Goal: Task Accomplishment & Management: Complete application form

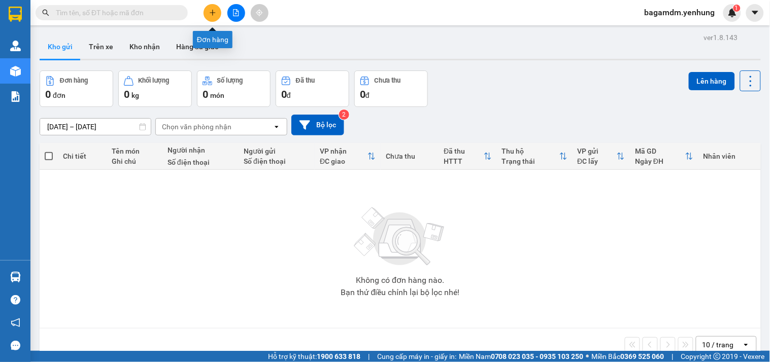
click at [213, 17] on button at bounding box center [213, 13] width 18 height 18
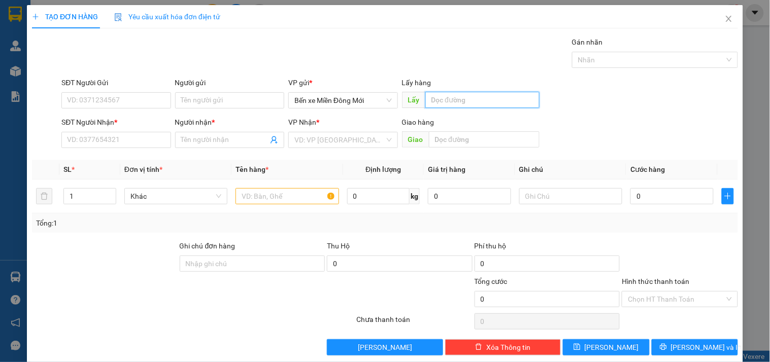
click at [463, 92] on input "text" at bounding box center [482, 100] width 114 height 16
type input "p"
type input "MP1"
type input "094567970"
type input "BG"
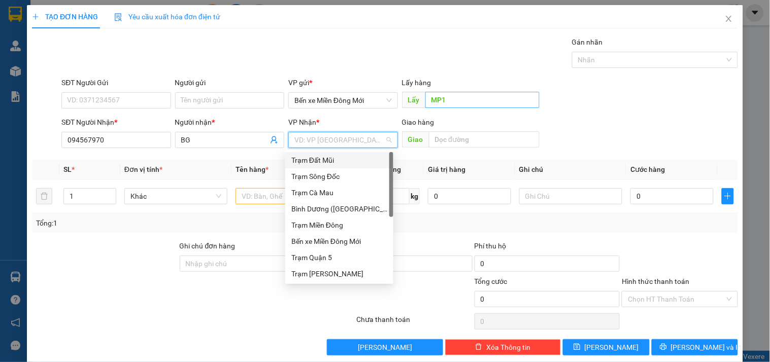
type input "D"
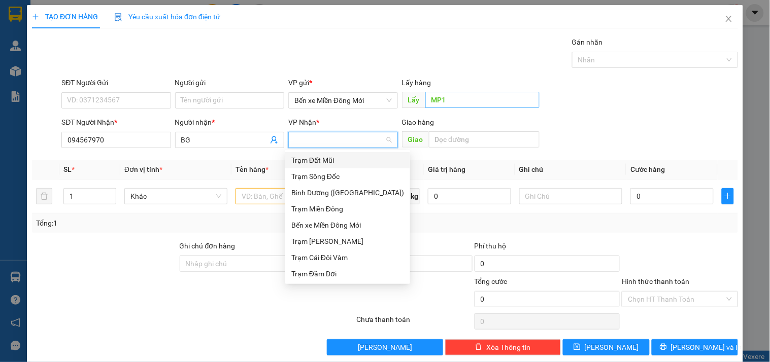
type input "Đ"
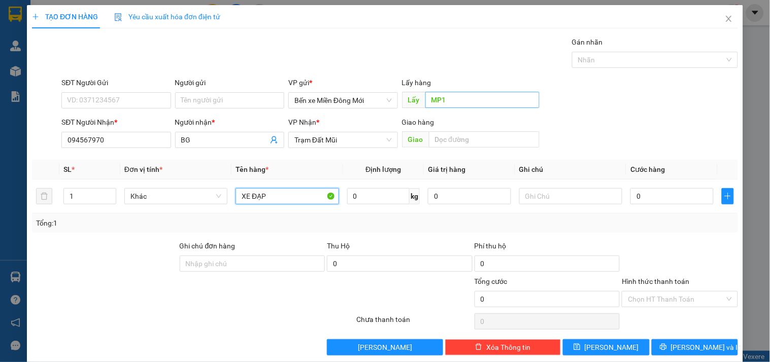
type input "XE ĐẠP"
type input "XE 98"
type input "2"
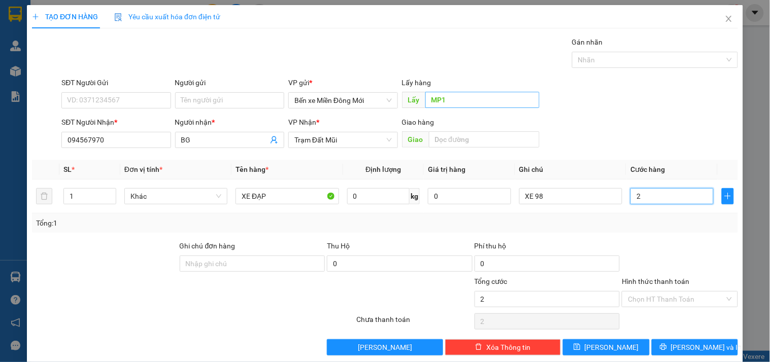
type input "20"
type input "200"
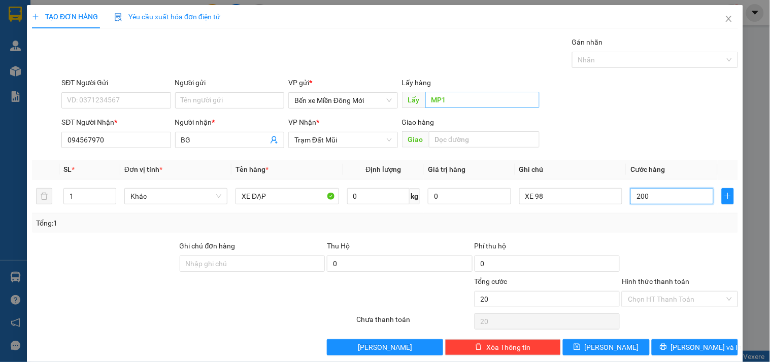
type input "200"
click at [671, 302] on input "Hình thức thanh toán" at bounding box center [676, 299] width 96 height 15
type input "200.000"
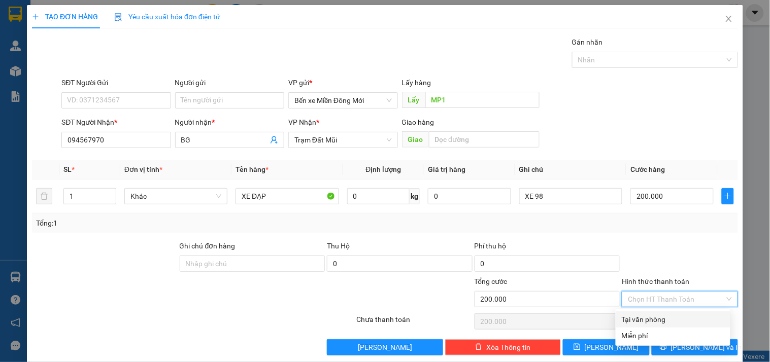
click at [654, 312] on div "Tại văn phòng" at bounding box center [673, 320] width 115 height 16
type input "0"
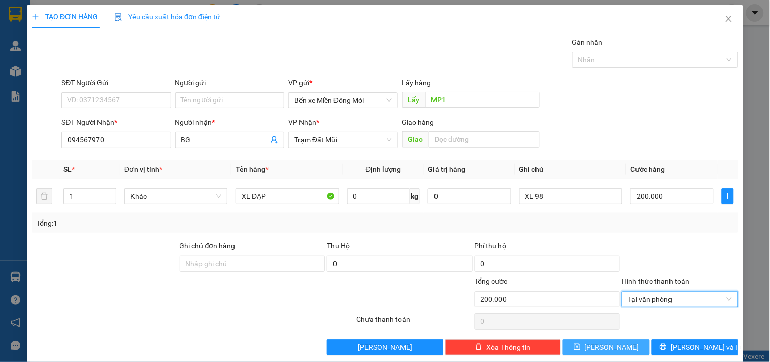
click at [624, 342] on button "[PERSON_NAME]" at bounding box center [606, 348] width 86 height 16
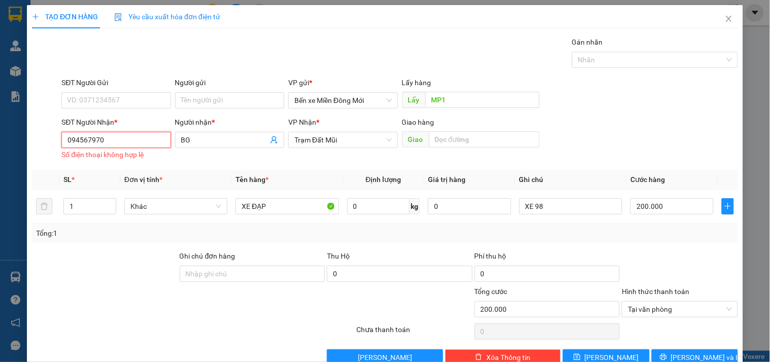
click at [86, 140] on input "094567970" at bounding box center [115, 140] width 109 height 16
click at [79, 150] on div "Số điện thoại không hợp lệ" at bounding box center [115, 155] width 109 height 12
click at [80, 145] on input "094567970" at bounding box center [115, 140] width 109 height 16
click at [84, 143] on input "094567970" at bounding box center [115, 140] width 109 height 16
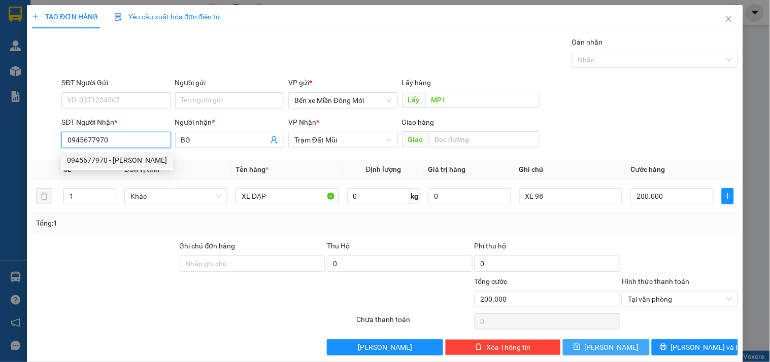
type input "0945677970"
click at [590, 354] on button "[PERSON_NAME]" at bounding box center [606, 348] width 86 height 16
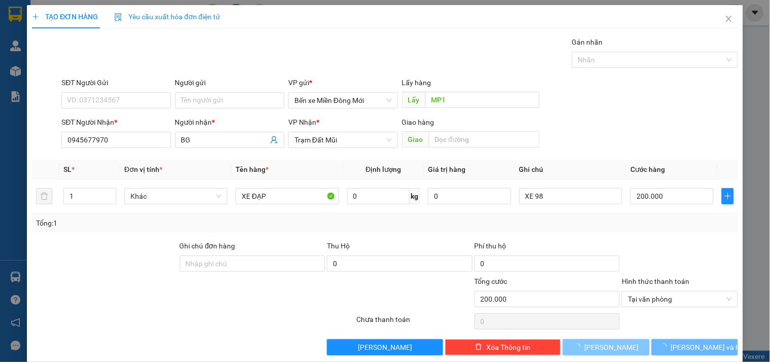
type input "0"
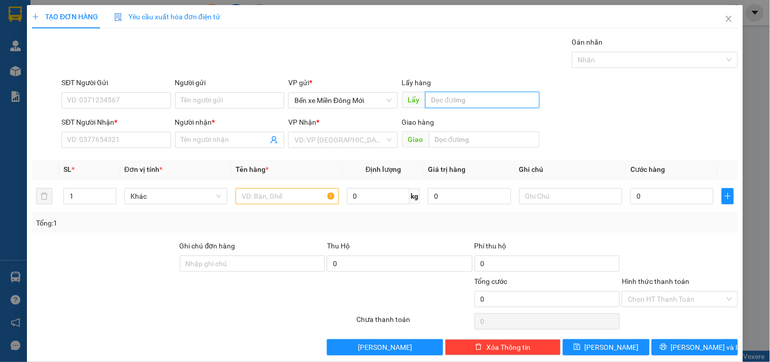
click at [469, 104] on input "text" at bounding box center [482, 100] width 114 height 16
type input "TTH"
type input "0917690833"
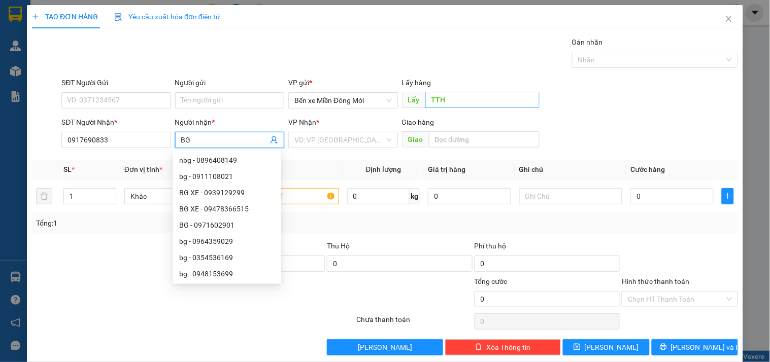
type input "BG"
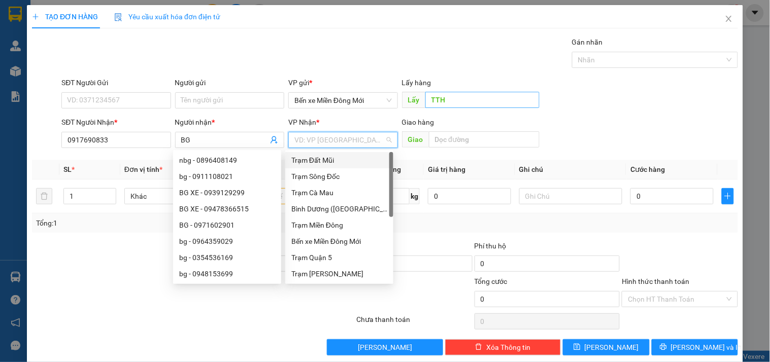
type input "d"
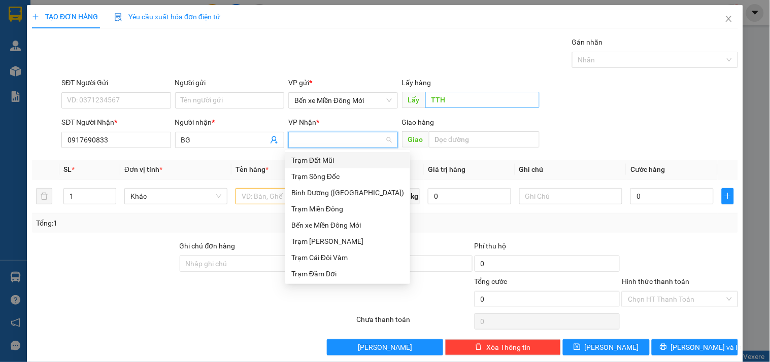
type input "đ"
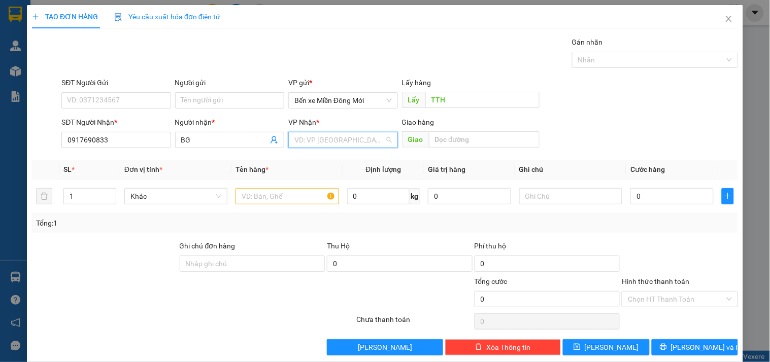
click at [362, 140] on input "search" at bounding box center [339, 140] width 90 height 15
type input "D"
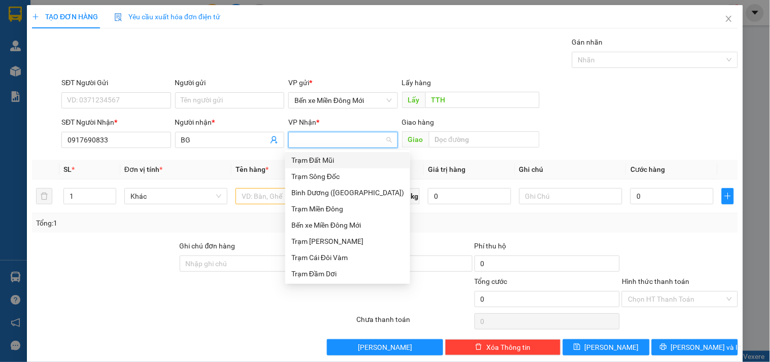
type input "Đ"
type input "DD"
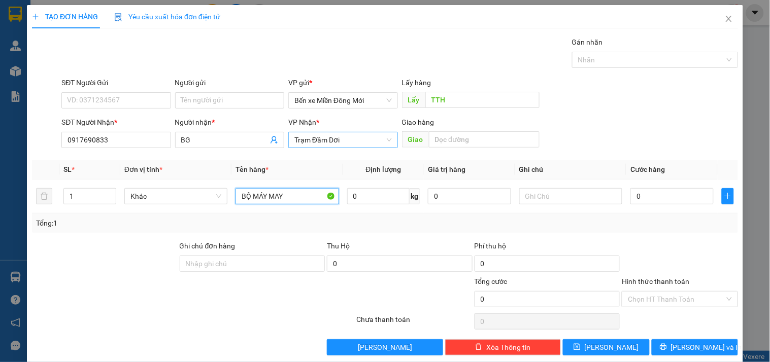
type input "BỘ MÁY MAY"
type input "XE 98"
type input "2"
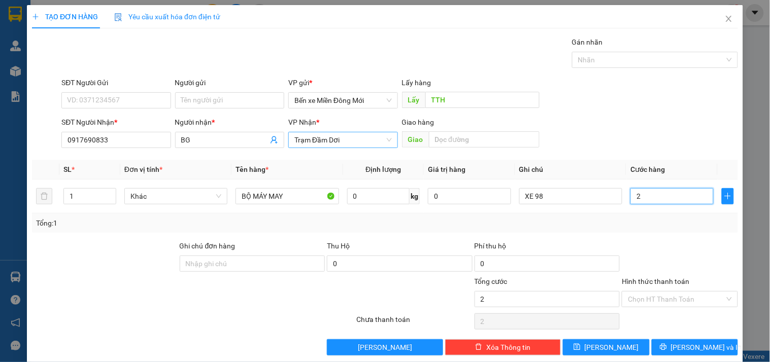
type input "25"
type input "250"
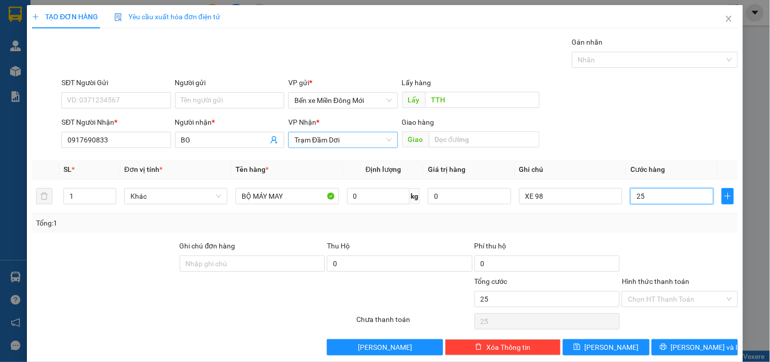
type input "250"
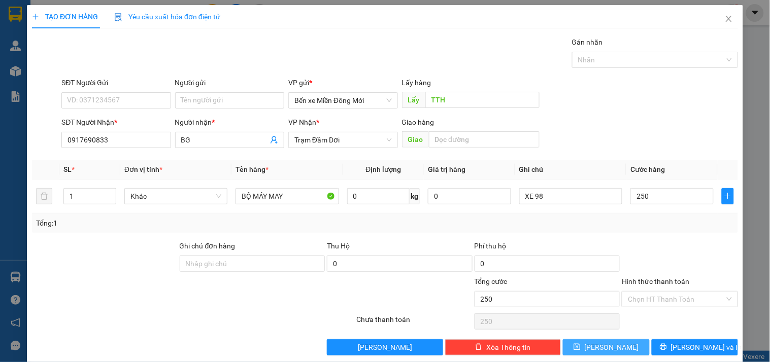
type input "250.000"
click at [571, 341] on button "[PERSON_NAME]" at bounding box center [606, 348] width 86 height 16
type input "0"
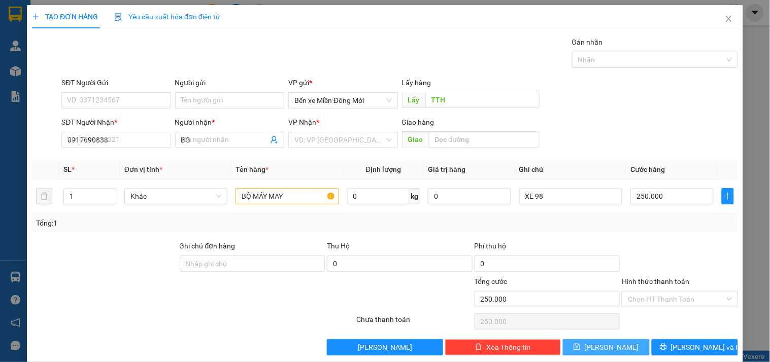
type input "0"
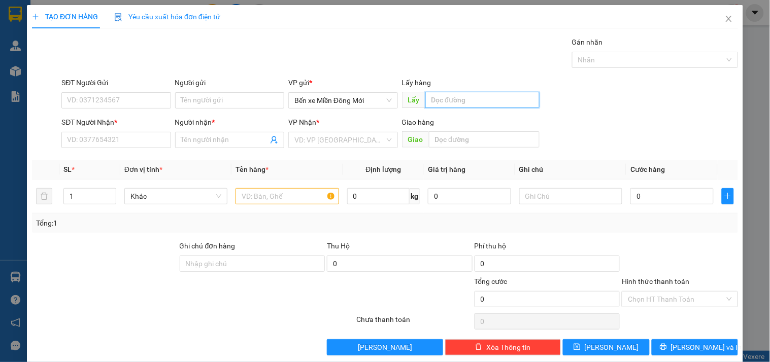
click at [478, 99] on input "text" at bounding box center [482, 100] width 114 height 16
type input "AEON MALL"
type input "0818585678"
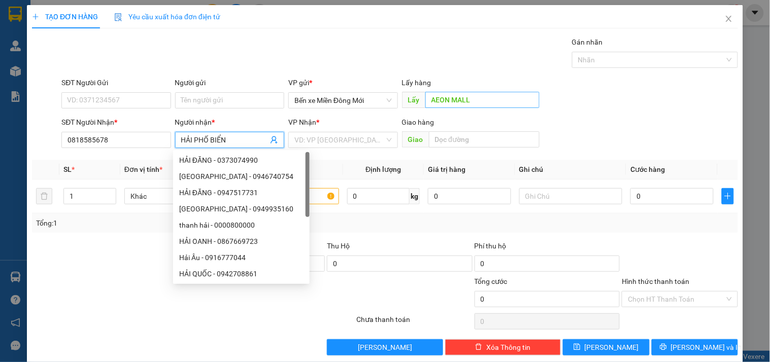
type input "HẢI PHỐ BIỂN"
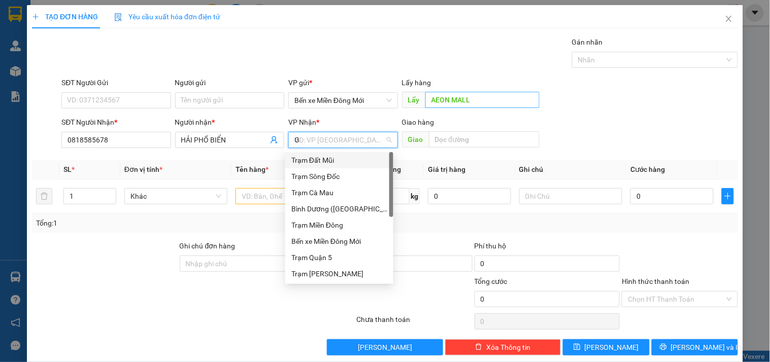
type input "GG"
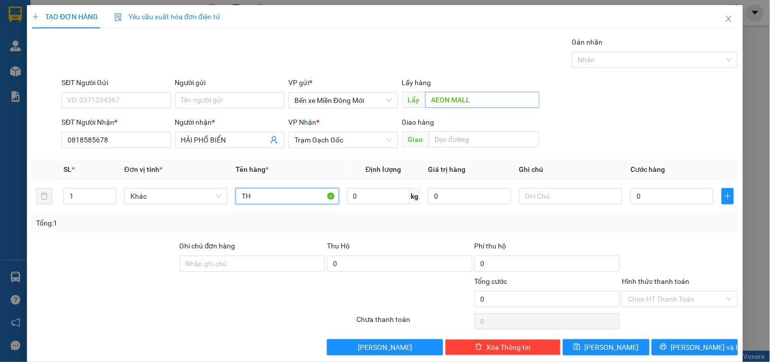
type input "TH"
type input "XE 98"
type input "1"
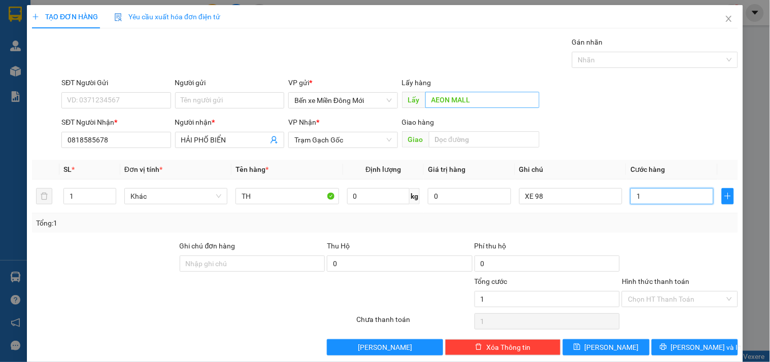
type input "19"
type input "199"
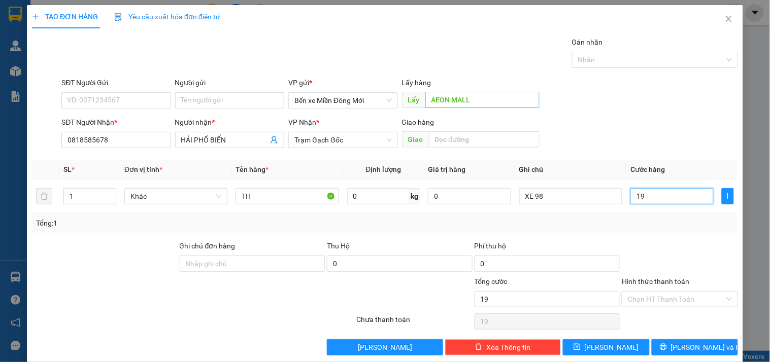
type input "199"
type input "19"
type input "1"
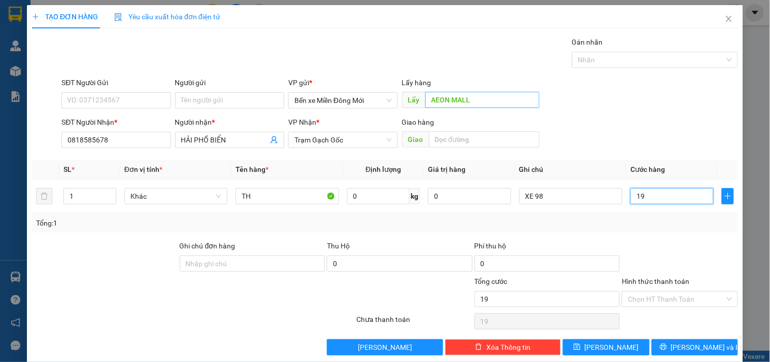
type input "1"
type input "10"
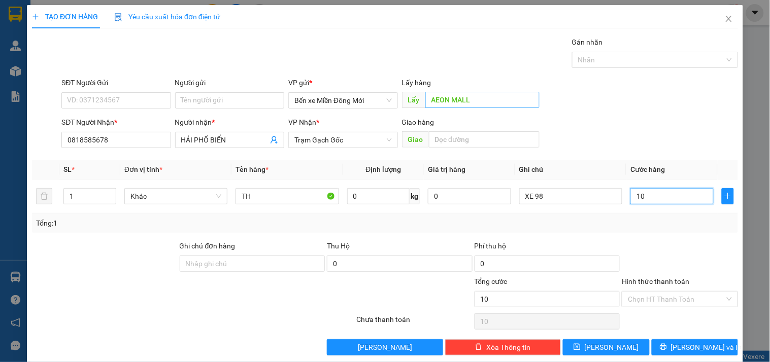
type input "100"
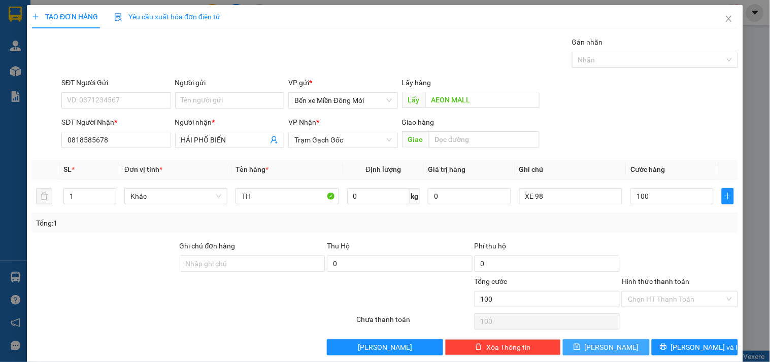
type input "100.000"
click at [613, 343] on button "[PERSON_NAME]" at bounding box center [606, 348] width 86 height 16
type input "0"
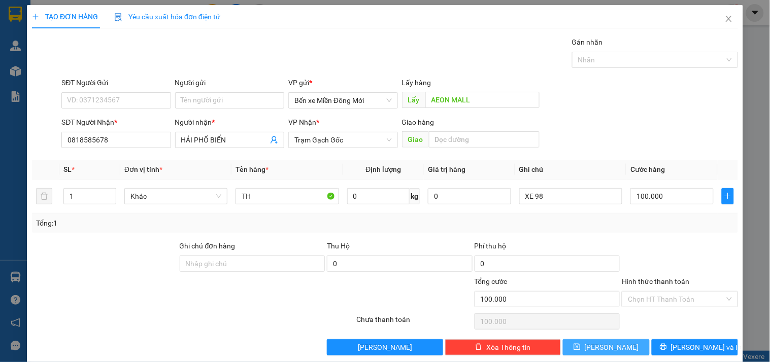
type input "0"
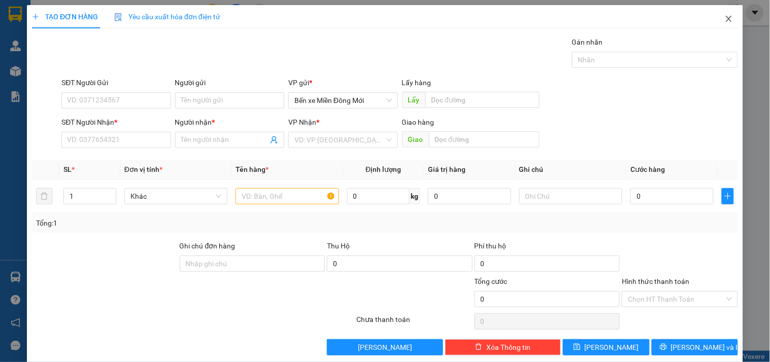
click at [722, 14] on span "Close" at bounding box center [729, 19] width 28 height 28
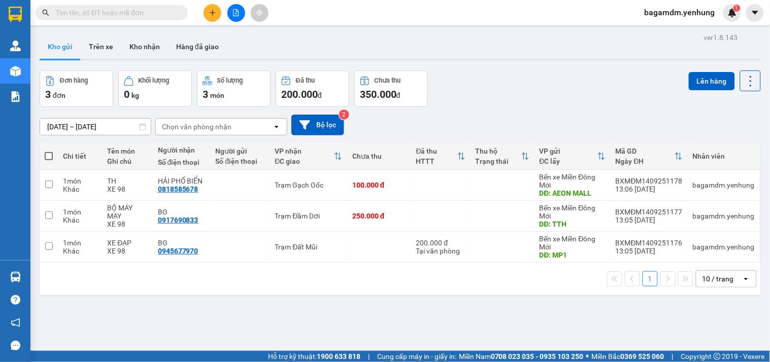
click at [77, 159] on div "Chi tiết" at bounding box center [80, 156] width 34 height 8
click at [58, 155] on th "Chi tiết" at bounding box center [80, 156] width 44 height 27
click at [47, 158] on span at bounding box center [49, 156] width 8 height 8
click at [49, 151] on input "checkbox" at bounding box center [49, 151] width 0 height 0
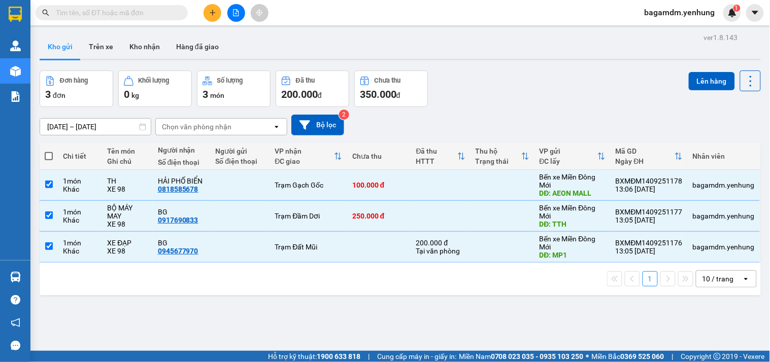
checkbox input "true"
click at [712, 59] on div at bounding box center [400, 60] width 721 height 2
click at [709, 77] on button "Lên hàng" at bounding box center [712, 81] width 46 height 18
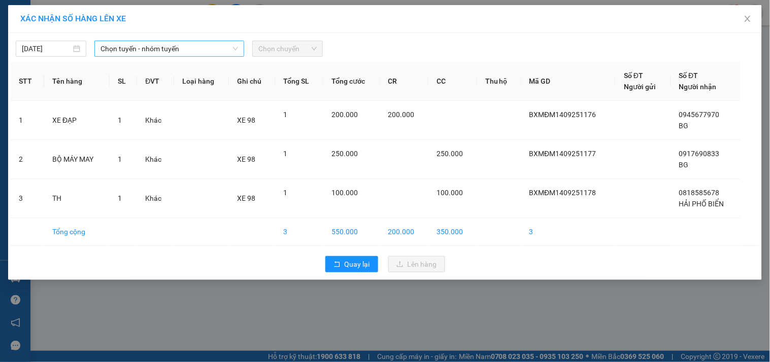
click at [143, 52] on span "Chọn tuyến - nhóm tuyến" at bounding box center [170, 48] width 138 height 15
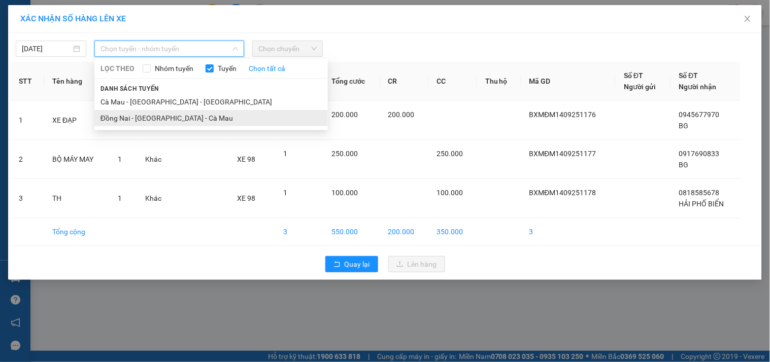
click at [125, 118] on li "Đồng Nai - [GEOGRAPHIC_DATA] - Cà Mau" at bounding box center [211, 118] width 234 height 16
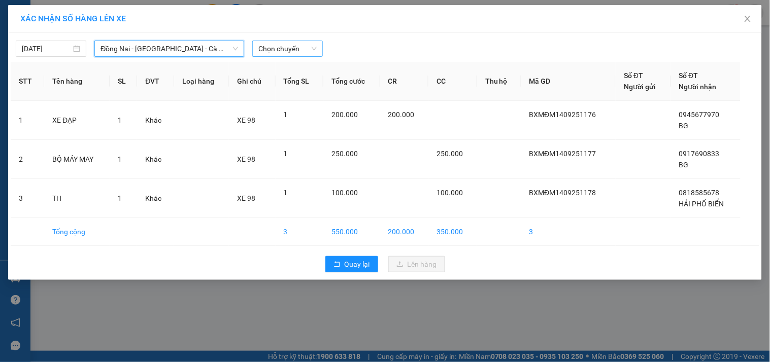
click at [296, 44] on span "Chọn chuyến" at bounding box center [287, 48] width 58 height 15
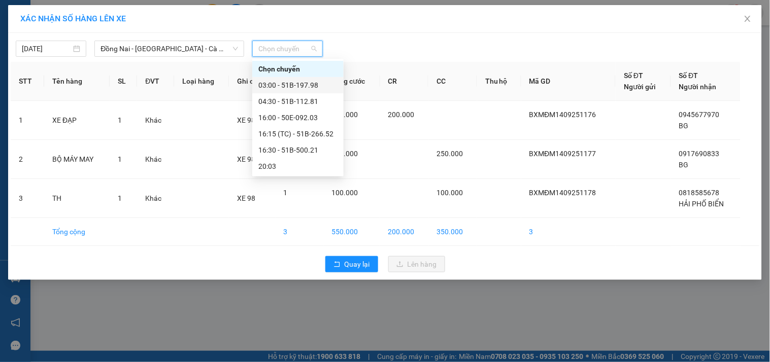
drag, startPoint x: 288, startPoint y: 68, endPoint x: 293, endPoint y: 82, distance: 14.9
click at [293, 82] on div "Chọn chuyến 03:00 - 51B-197.98 04:30 - 51B-112.81 16:00 - 50E-092.03 16:15 (TC)…" at bounding box center [297, 118] width 91 height 114
click at [293, 82] on div "03:00 - 51B-197.98" at bounding box center [297, 85] width 79 height 11
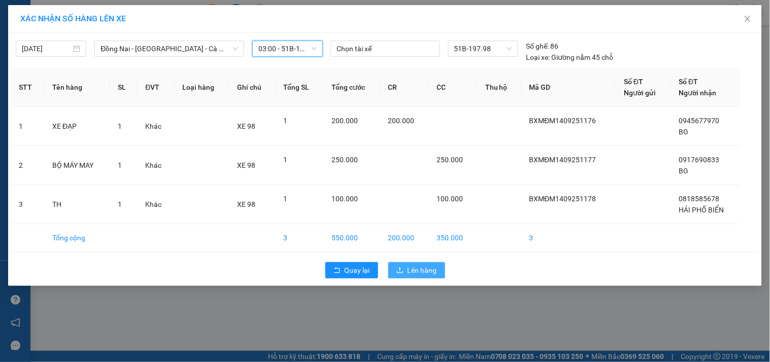
click at [418, 267] on span "Lên hàng" at bounding box center [422, 270] width 29 height 11
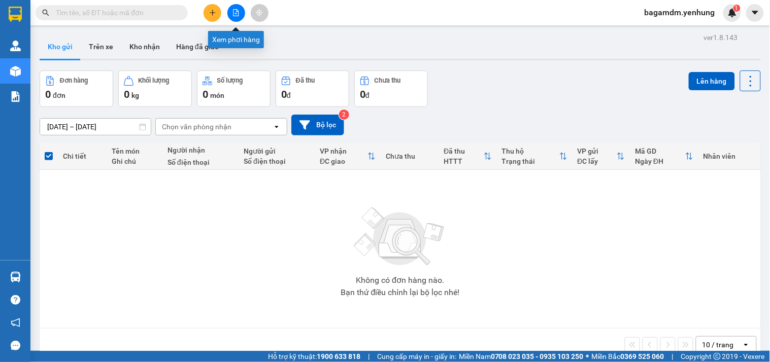
click at [235, 12] on icon "file-add" at bounding box center [236, 12] width 7 height 7
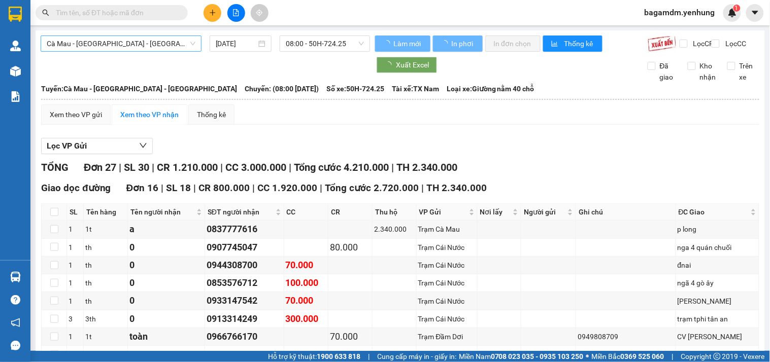
click at [148, 46] on span "Cà Mau - [GEOGRAPHIC_DATA] - [GEOGRAPHIC_DATA]" at bounding box center [121, 43] width 149 height 15
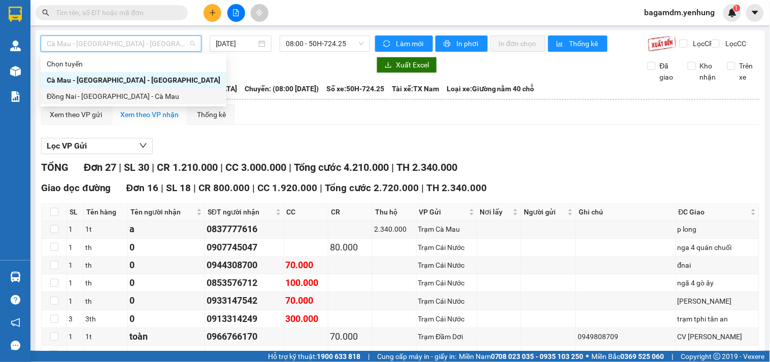
click at [88, 97] on div "Đồng Nai - [GEOGRAPHIC_DATA] - Cà Mau" at bounding box center [134, 96] width 174 height 11
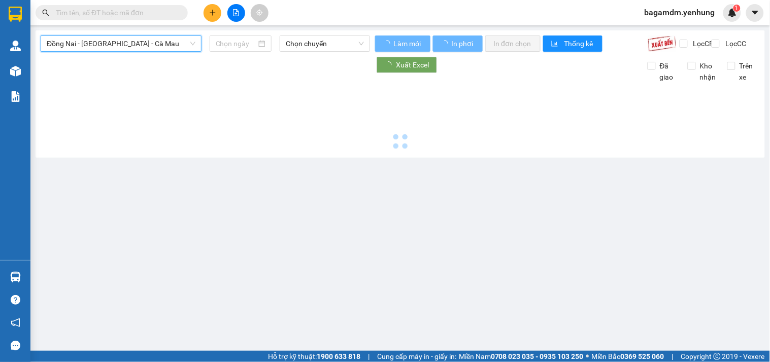
type input "[DATE]"
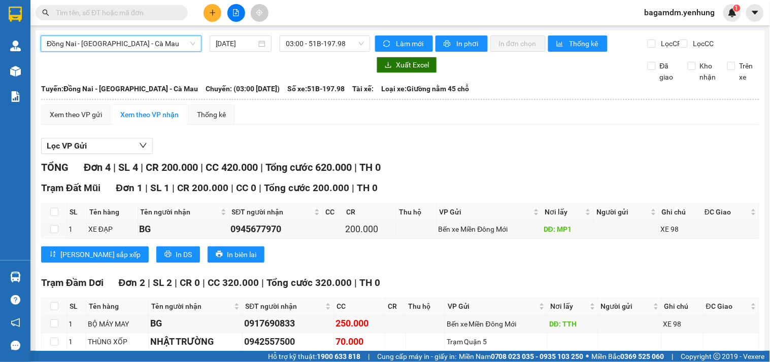
scroll to position [56, 0]
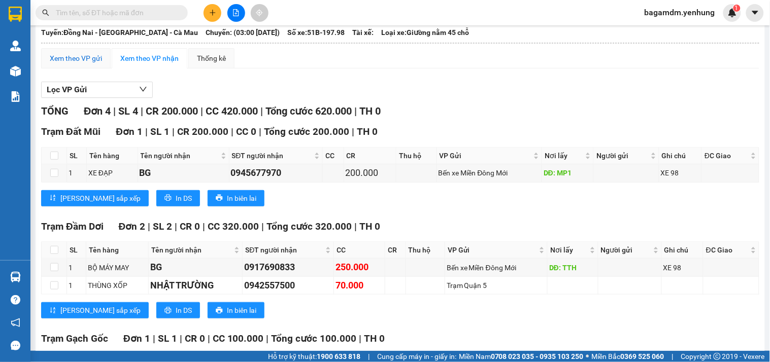
click at [84, 64] on div "Xem theo VP gửi" at bounding box center [76, 58] width 52 height 11
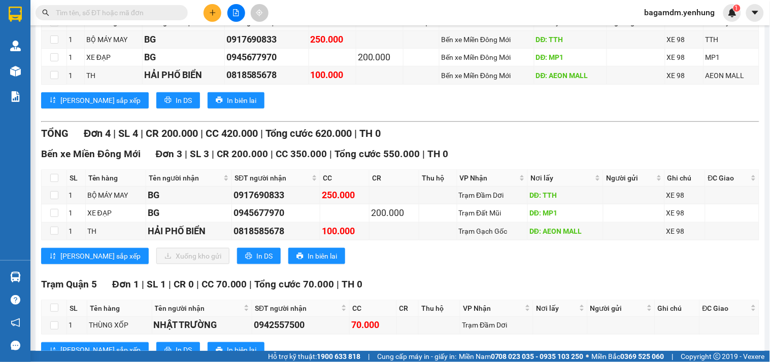
scroll to position [214, 0]
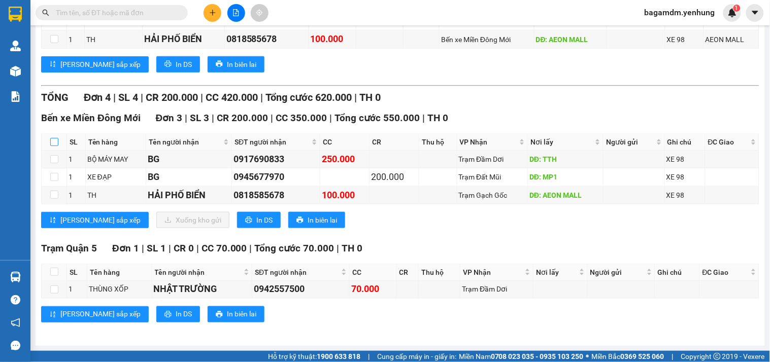
click at [53, 139] on input "checkbox" at bounding box center [54, 142] width 8 height 8
checkbox input "true"
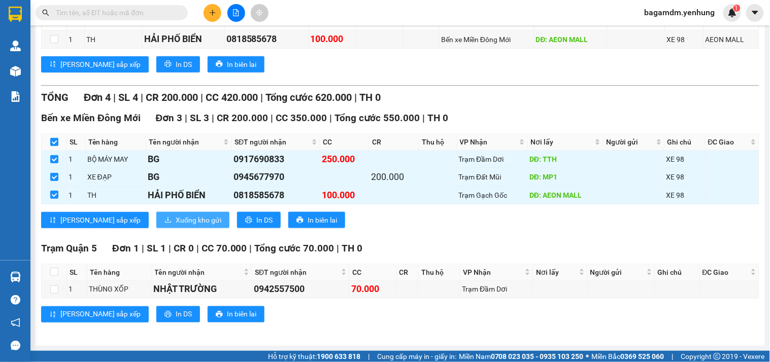
click at [176, 219] on span "Xuống kho gửi" at bounding box center [199, 220] width 46 height 11
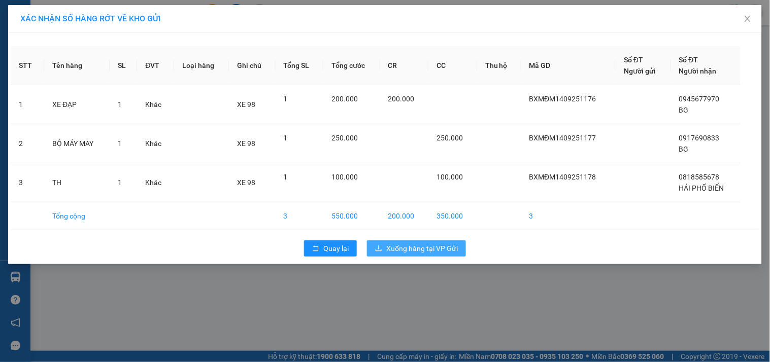
click at [437, 241] on button "Xuống hàng tại VP Gửi" at bounding box center [416, 249] width 99 height 16
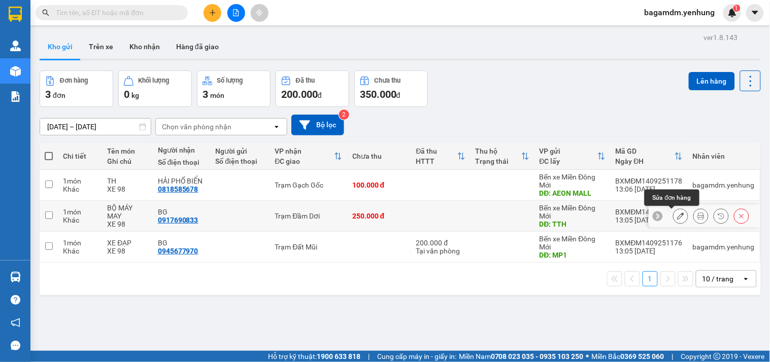
click at [674, 216] on button at bounding box center [681, 217] width 14 height 18
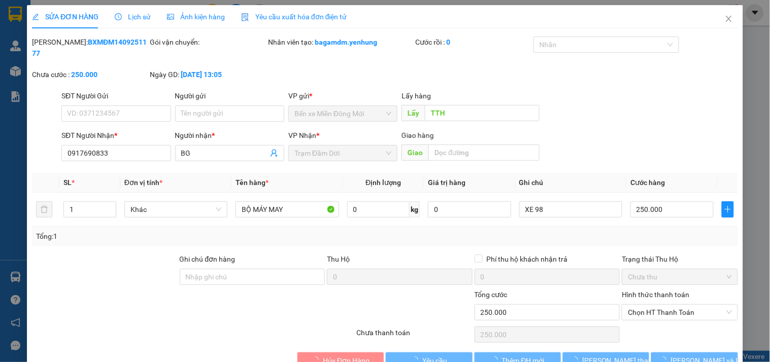
type input "TTH"
type input "0917690833"
type input "BG"
type input "250.000"
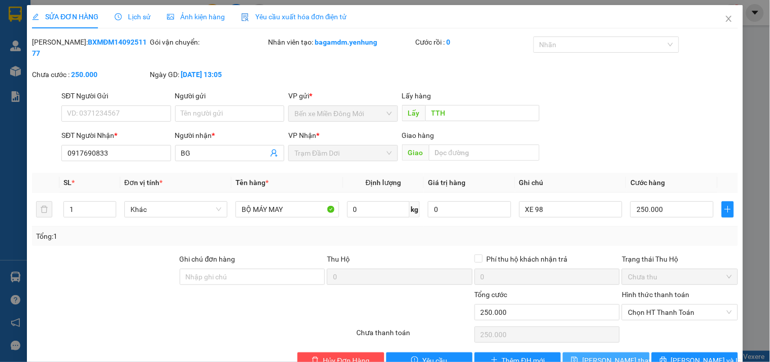
click at [578, 357] on icon "save" at bounding box center [575, 360] width 7 height 7
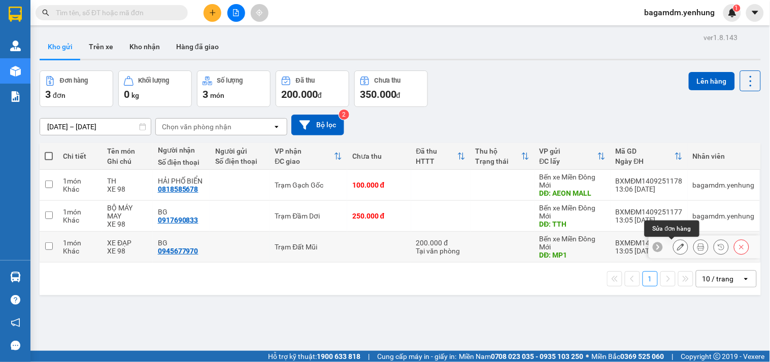
click at [674, 252] on button at bounding box center [681, 248] width 14 height 18
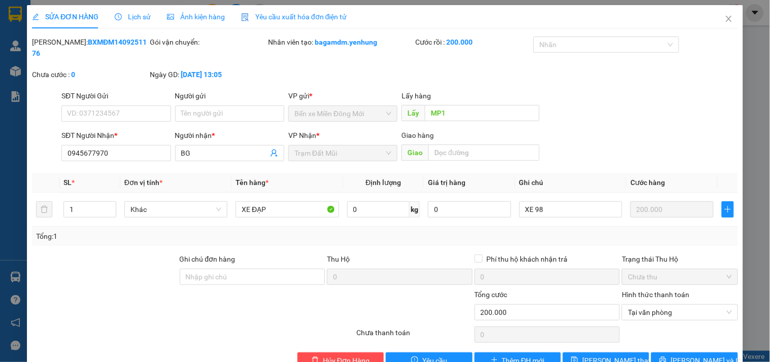
type input "MP1"
type input "0945677970"
type input "BG"
type input "200.000"
click at [546, 353] on button "Thêm ĐH mới" at bounding box center [518, 361] width 86 height 16
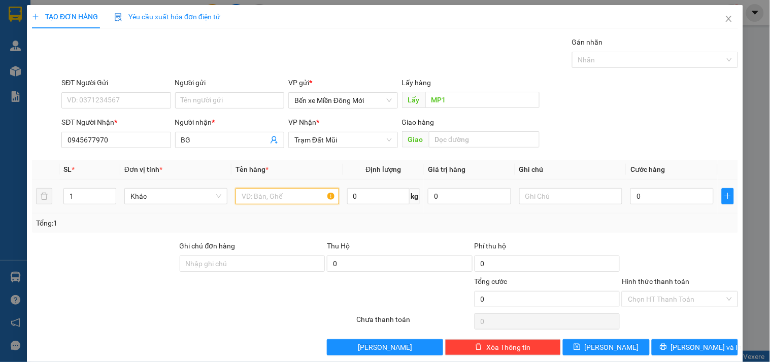
click at [273, 204] on input "text" at bounding box center [287, 196] width 103 height 16
click at [312, 143] on span "Trạm Đất Mũi" at bounding box center [342, 140] width 97 height 15
type input "XE ĐẠP"
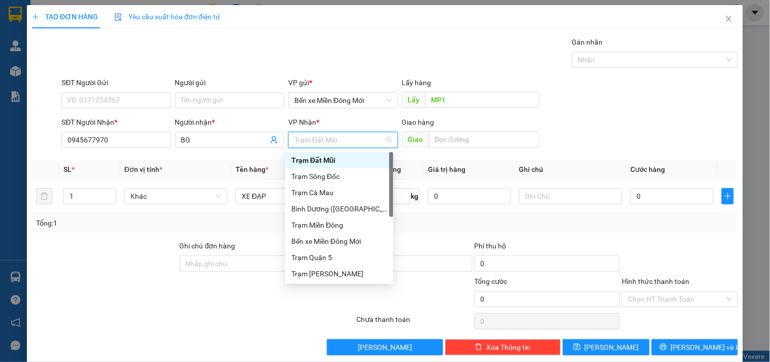
click at [312, 143] on span "Trạm Đất Mũi" at bounding box center [342, 140] width 97 height 15
type input "D"
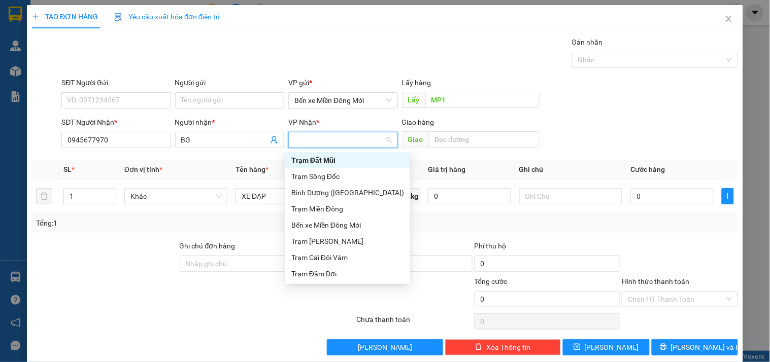
type input "Đ"
type input "DD"
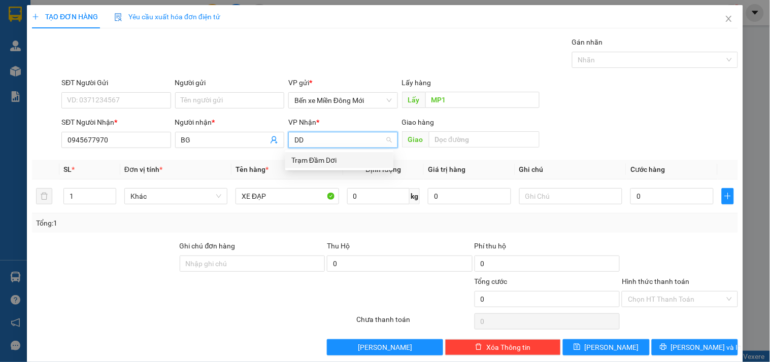
click at [323, 159] on div "Trạm Đầm Dơi" at bounding box center [339, 160] width 96 height 11
click at [640, 195] on input "0" at bounding box center [672, 196] width 83 height 16
type input "2"
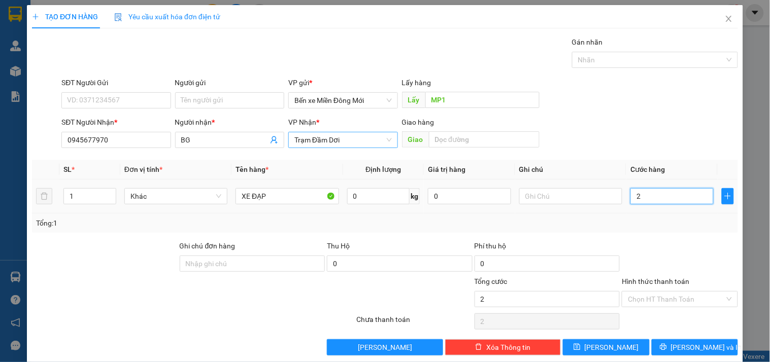
type input "20"
type input "200"
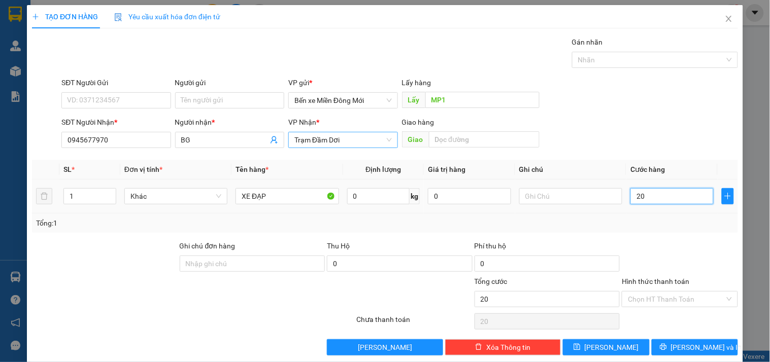
type input "200"
click at [648, 295] on input "Hình thức thanh toán" at bounding box center [676, 299] width 96 height 15
type input "200.000"
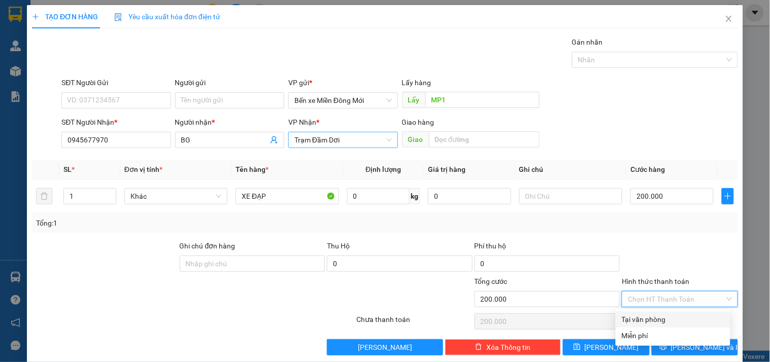
click at [648, 295] on input "Hình thức thanh toán" at bounding box center [676, 299] width 96 height 15
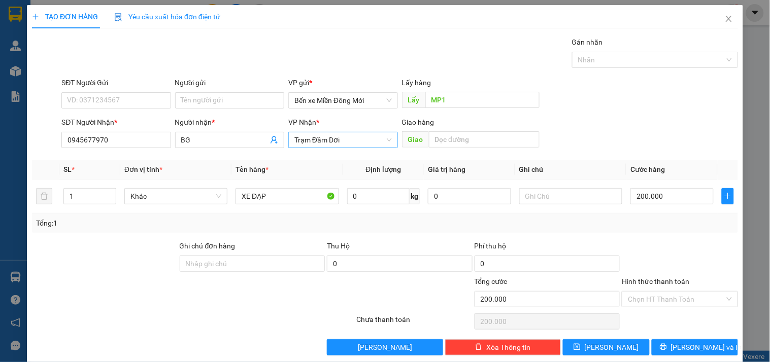
click at [688, 308] on div "Hình thức thanh toán Chọn HT Thanh Toán" at bounding box center [680, 294] width 116 height 36
click at [641, 308] on div "Hình thức thanh toán Chọn HT Thanh Toán" at bounding box center [680, 294] width 116 height 36
drag, startPoint x: 643, startPoint y: 305, endPoint x: 643, endPoint y: 312, distance: 7.1
click at [642, 305] on input "Hình thức thanh toán" at bounding box center [676, 299] width 96 height 15
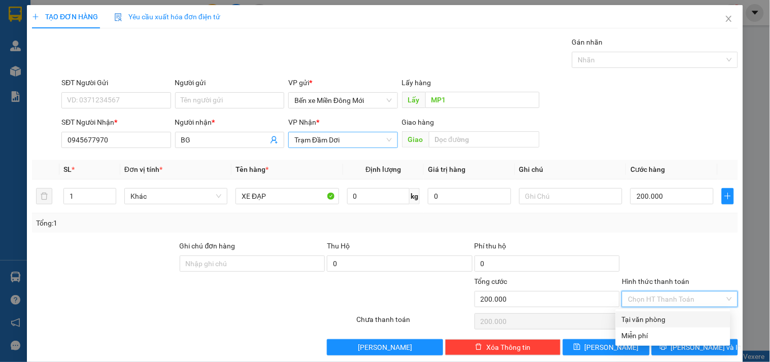
click at [642, 323] on div "Tại văn phòng" at bounding box center [673, 319] width 103 height 11
type input "0"
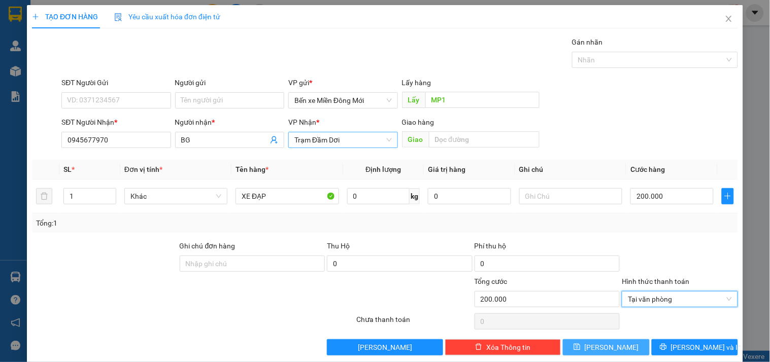
click at [612, 355] on button "[PERSON_NAME]" at bounding box center [606, 348] width 86 height 16
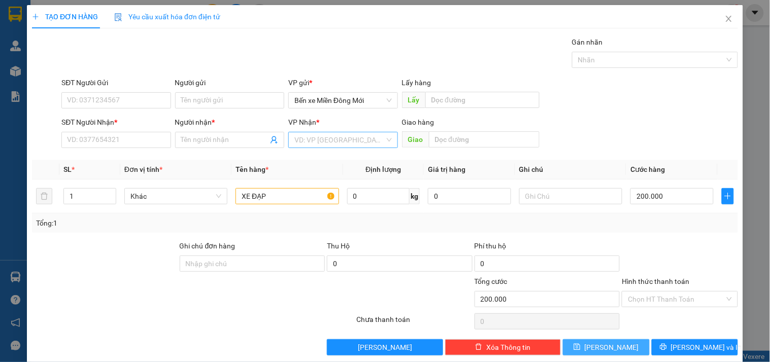
type input "0"
click at [719, 12] on span "Close" at bounding box center [729, 19] width 28 height 28
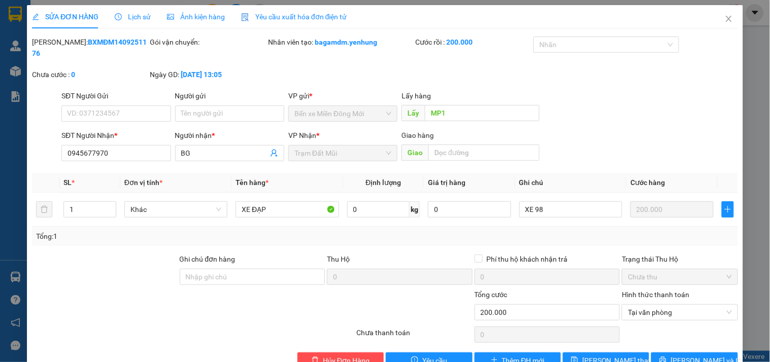
type input "MP1"
type input "0945677970"
type input "BG"
type input "200.000"
click at [715, 26] on span "Close" at bounding box center [729, 19] width 28 height 28
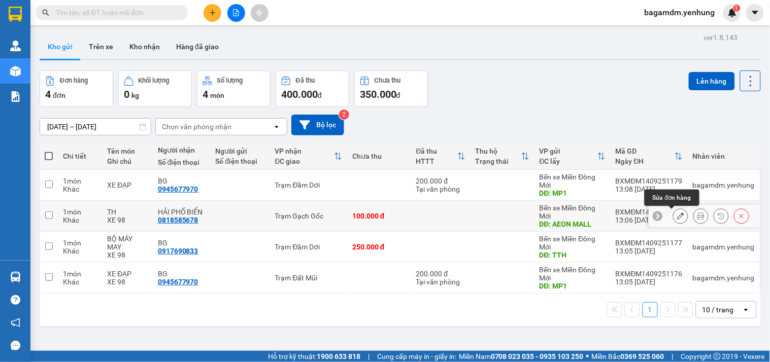
click at [679, 215] on div at bounding box center [680, 216] width 15 height 15
click at [677, 217] on icon at bounding box center [680, 216] width 7 height 7
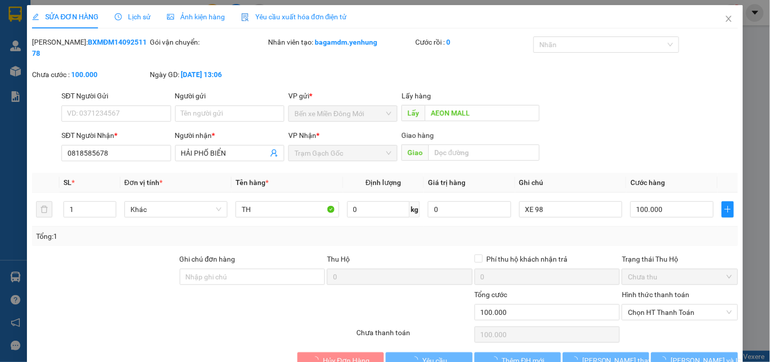
type input "AEON MALL"
type input "0818585678"
type input "HẢI PHỐ BIỂN"
type input "100.000"
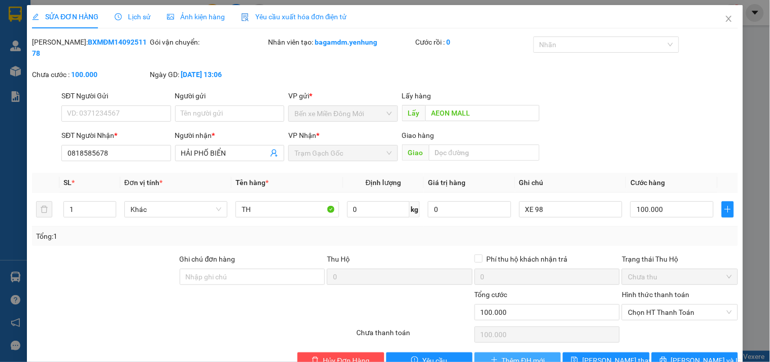
click at [528, 355] on span "Thêm ĐH mới" at bounding box center [523, 360] width 43 height 11
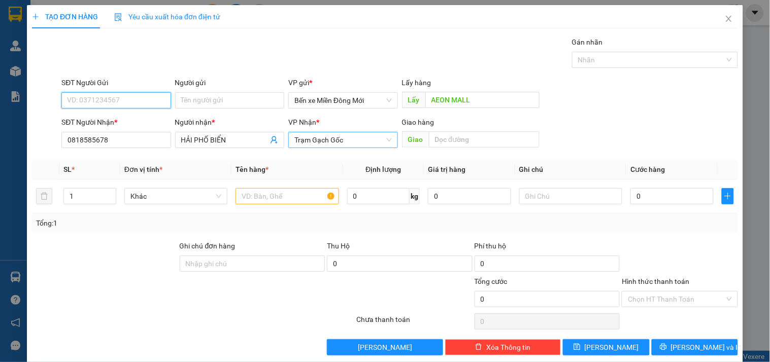
click at [329, 140] on span "Trạm Gạch Gốc" at bounding box center [342, 140] width 97 height 15
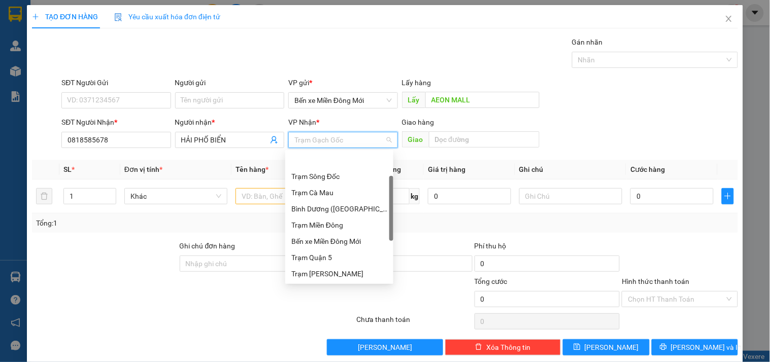
click at [329, 140] on span "Trạm Gạch Gốc" at bounding box center [342, 140] width 97 height 15
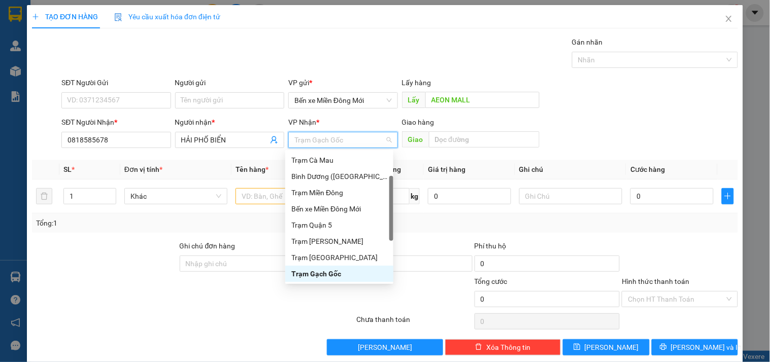
type input "D"
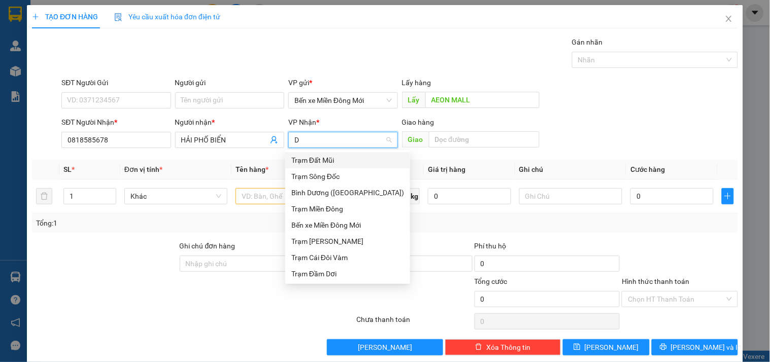
click at [320, 162] on div "Trạm Đất Mũi" at bounding box center [347, 160] width 113 height 11
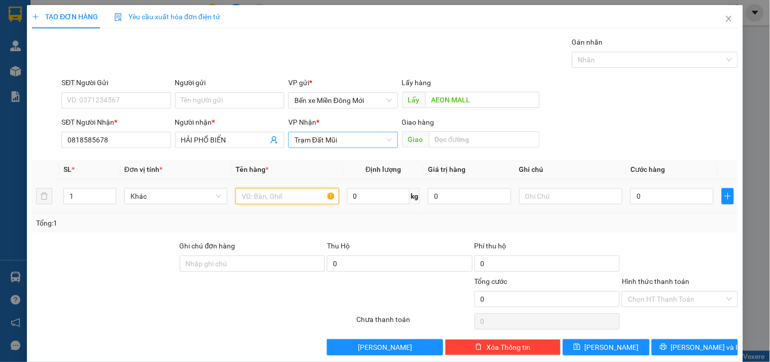
click at [306, 200] on input "text" at bounding box center [287, 196] width 103 height 16
type input "TH"
click at [486, 196] on input "0" at bounding box center [469, 196] width 83 height 16
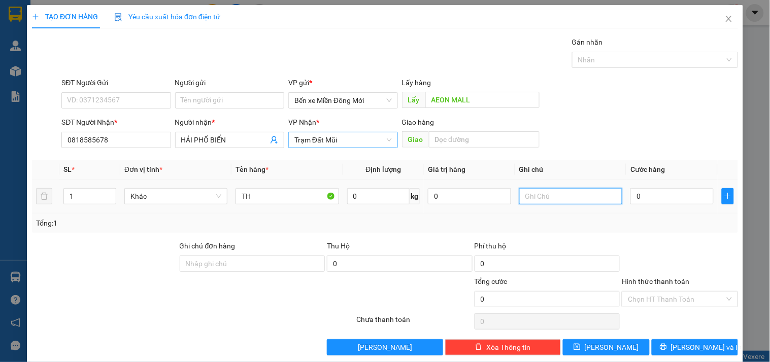
click at [538, 199] on input "text" at bounding box center [570, 196] width 103 height 16
type input "XE 98"
click at [645, 195] on input "0" at bounding box center [672, 196] width 83 height 16
type input "1"
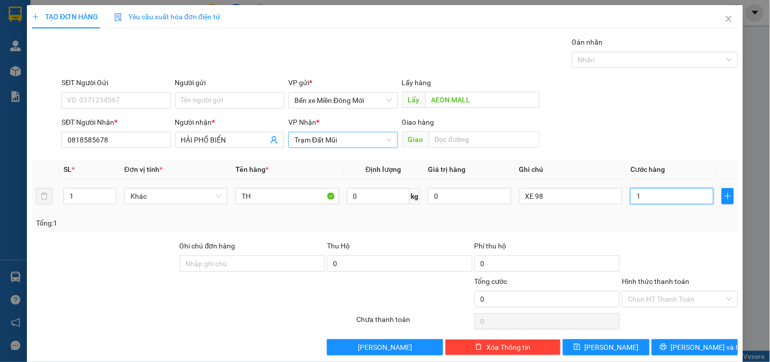
type input "1"
type input "19"
type input "199"
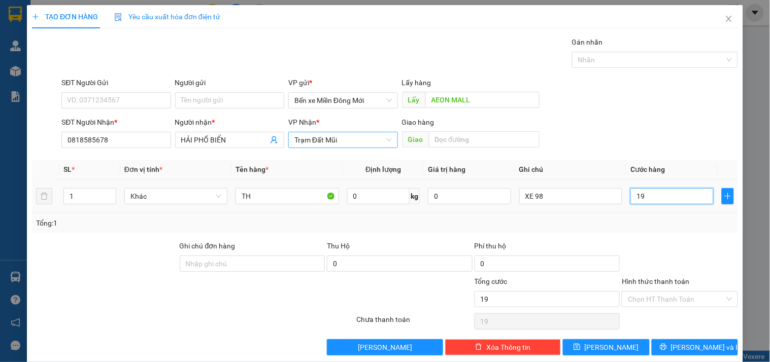
type input "199"
type input "19"
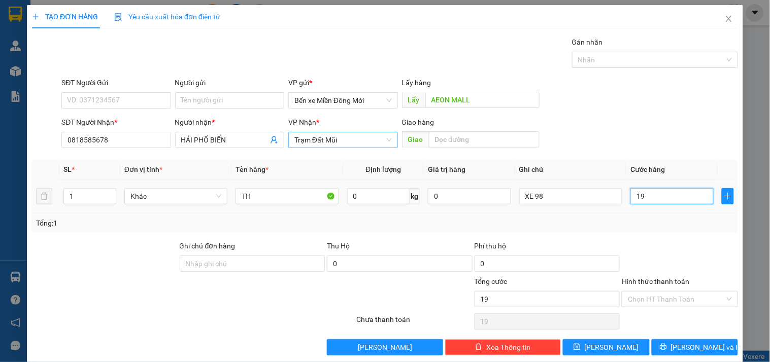
type input "1"
type input "10"
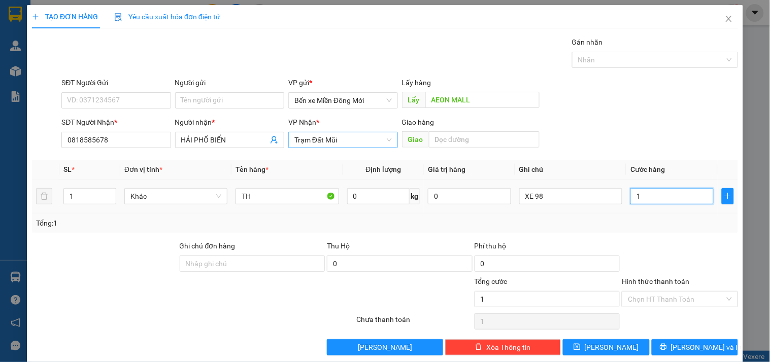
type input "10"
type input "100"
type input "100.000"
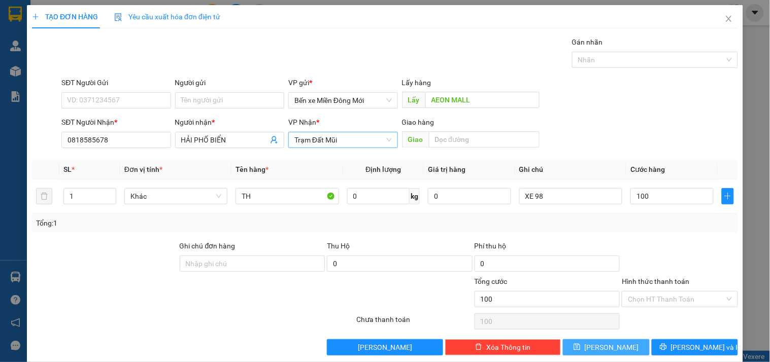
type input "100.000"
click at [603, 347] on span "[PERSON_NAME]" at bounding box center [612, 347] width 54 height 11
type input "0"
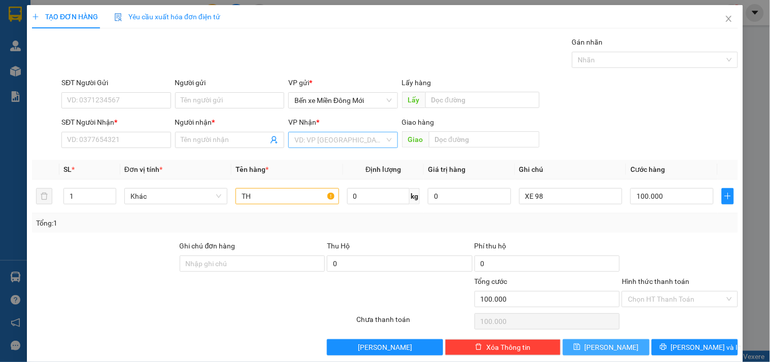
type input "0"
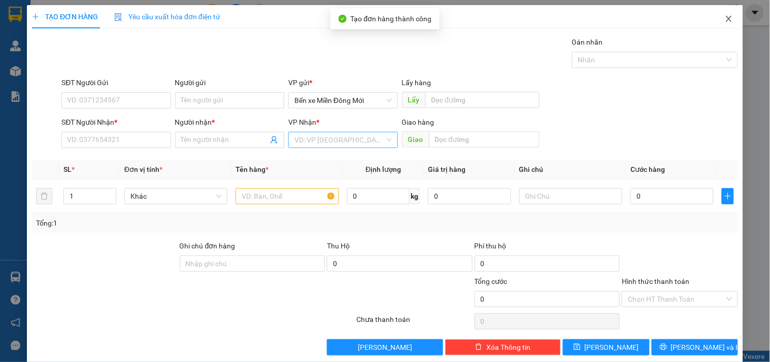
click at [724, 18] on span "Close" at bounding box center [729, 19] width 28 height 28
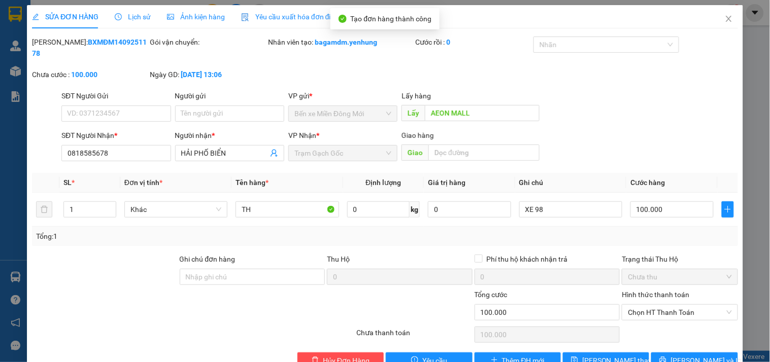
type input "AEON MALL"
type input "0818585678"
type input "HẢI PHỐ BIỂN"
type input "100.000"
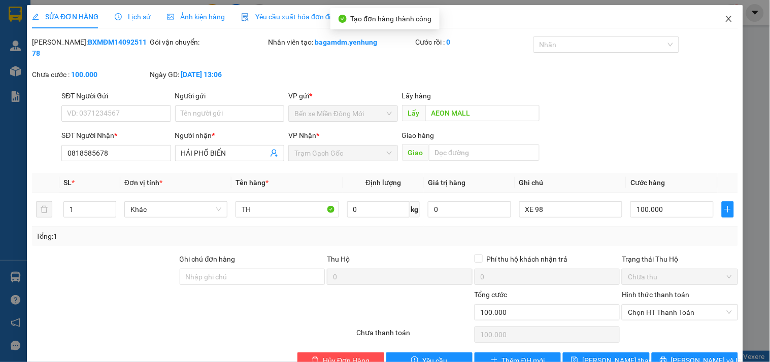
click at [725, 16] on icon "close" at bounding box center [729, 19] width 8 height 8
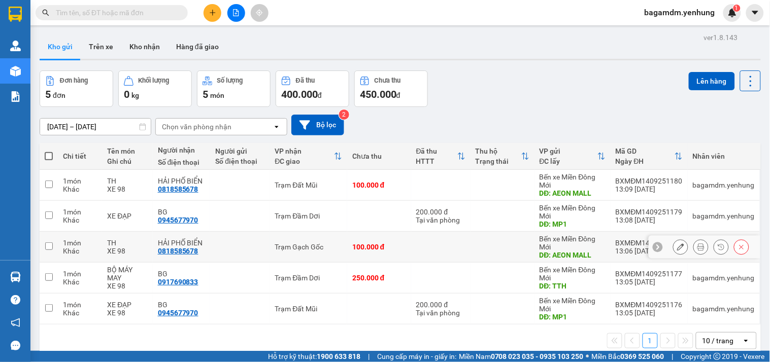
click at [738, 247] on icon at bounding box center [741, 247] width 7 height 7
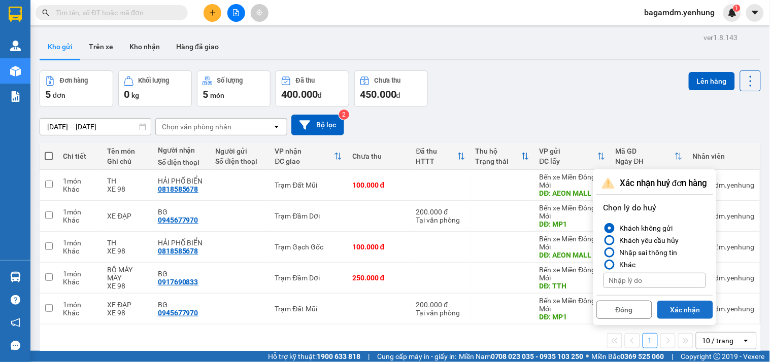
click at [677, 312] on button "Xác nhận" at bounding box center [685, 310] width 56 height 18
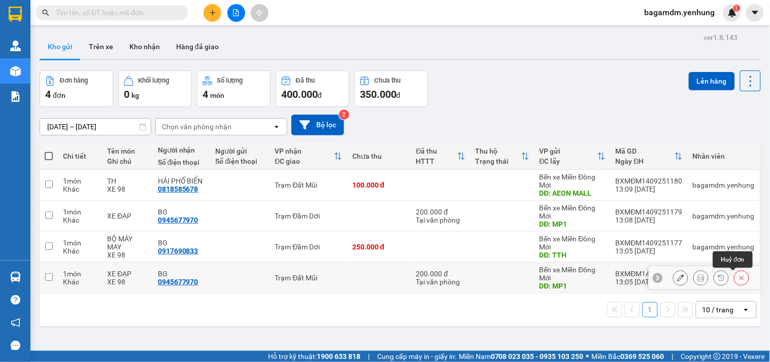
click at [738, 279] on icon at bounding box center [741, 278] width 7 height 7
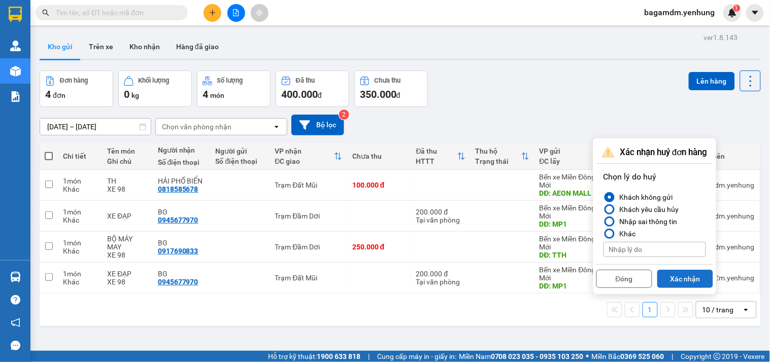
click at [689, 283] on button "Xác nhận" at bounding box center [685, 279] width 56 height 18
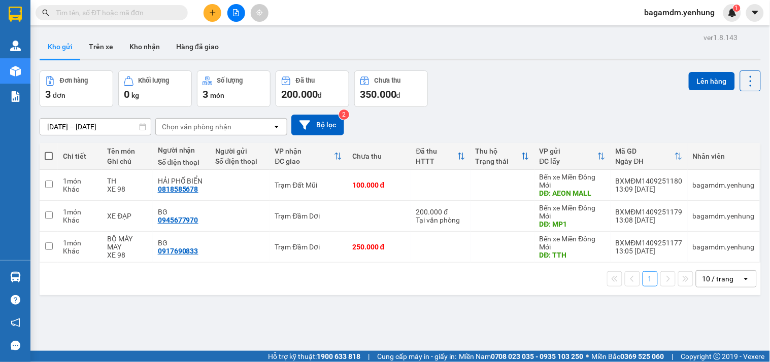
click at [75, 161] on div "Chi tiết" at bounding box center [80, 156] width 34 height 20
click at [49, 156] on span at bounding box center [49, 156] width 8 height 8
click at [49, 151] on input "checkbox" at bounding box center [49, 151] width 0 height 0
checkbox input "true"
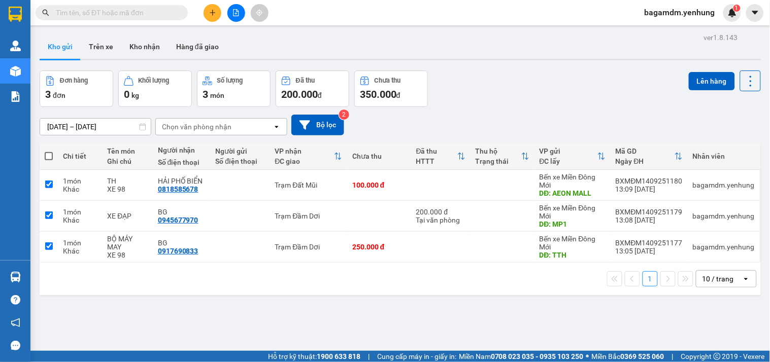
checkbox input "true"
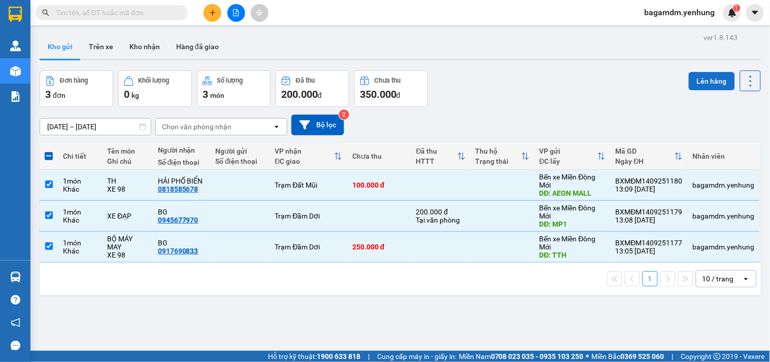
click at [692, 81] on button "Lên hàng" at bounding box center [712, 81] width 46 height 18
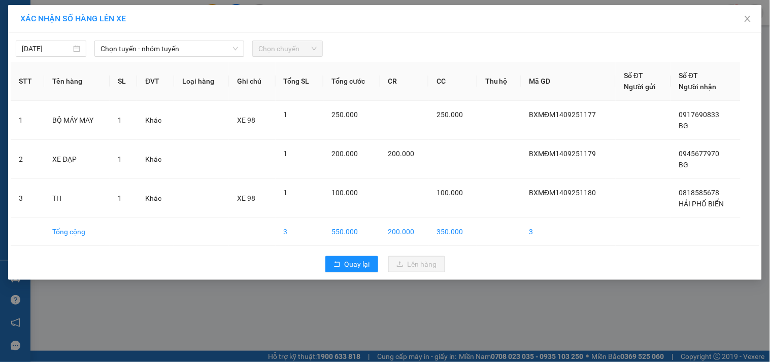
click at [66, 57] on div "[DATE] Chọn tuyến - nhóm tuyến Chọn chuyến STT Tên hàng SL ĐVT Loại hàng Ghi ch…" at bounding box center [385, 156] width 754 height 247
click at [183, 51] on span "Chọn tuyến - nhóm tuyến" at bounding box center [170, 48] width 138 height 15
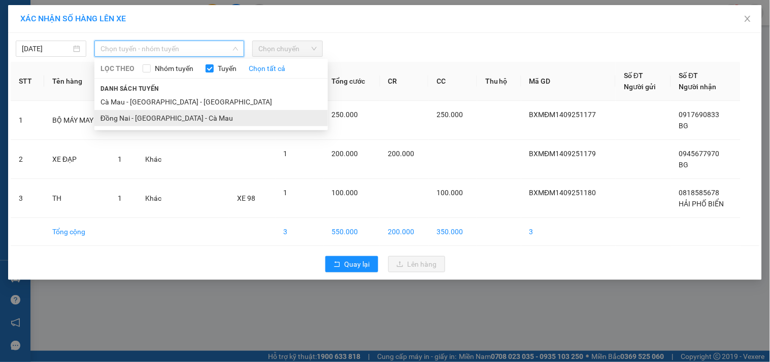
click at [125, 114] on li "Đồng Nai - [GEOGRAPHIC_DATA] - Cà Mau" at bounding box center [211, 118] width 234 height 16
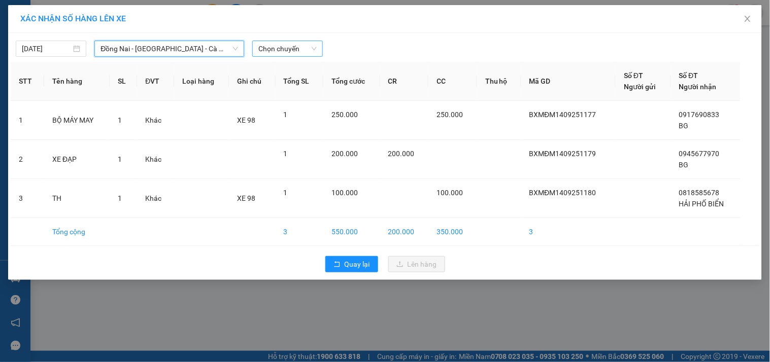
click at [260, 46] on span "Chọn chuyến" at bounding box center [287, 48] width 58 height 15
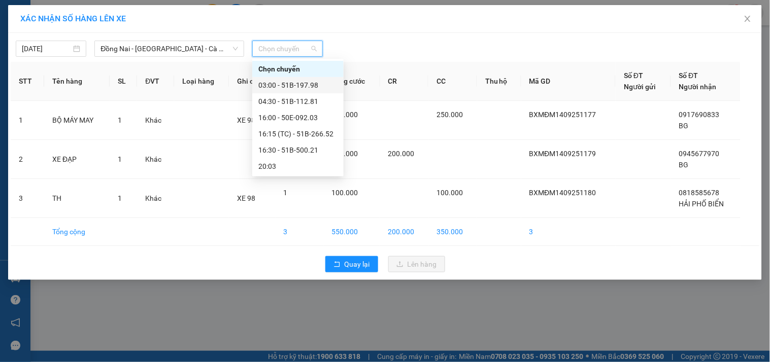
click at [273, 90] on div "03:00 - 51B-197.98" at bounding box center [297, 85] width 79 height 11
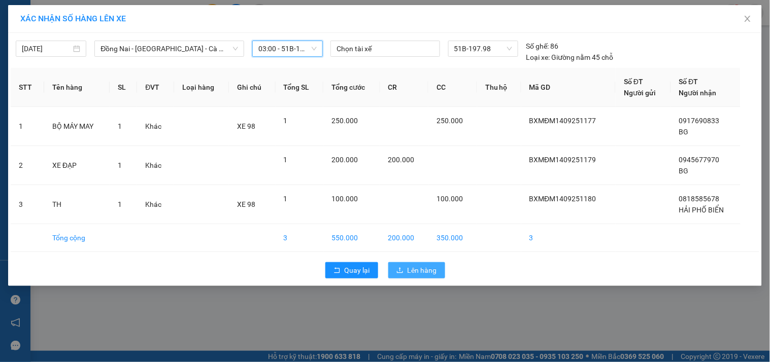
click at [431, 272] on span "Lên hàng" at bounding box center [422, 270] width 29 height 11
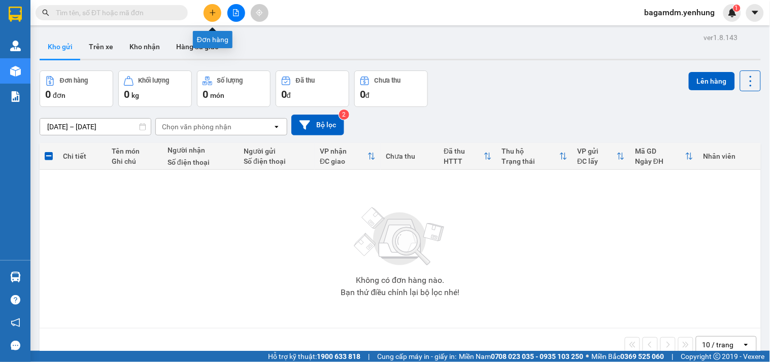
click at [206, 11] on button at bounding box center [213, 13] width 18 height 18
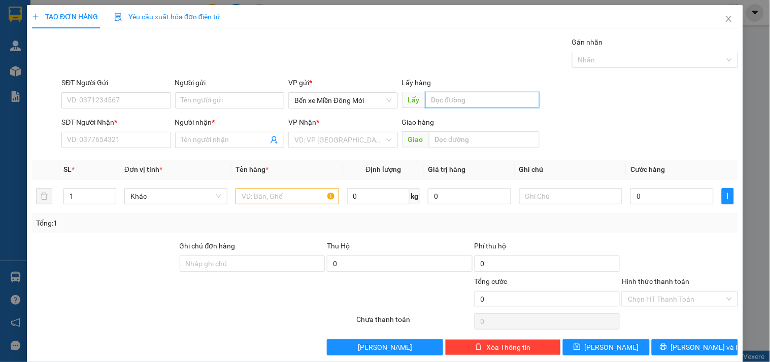
click at [455, 97] on input "text" at bounding box center [482, 100] width 114 height 16
type input "D"
type input "ĐN"
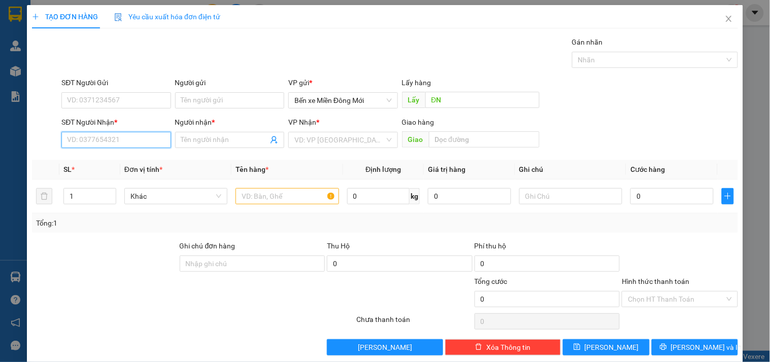
click at [103, 137] on input "SĐT Người Nhận *" at bounding box center [115, 140] width 109 height 16
type input "0946892626"
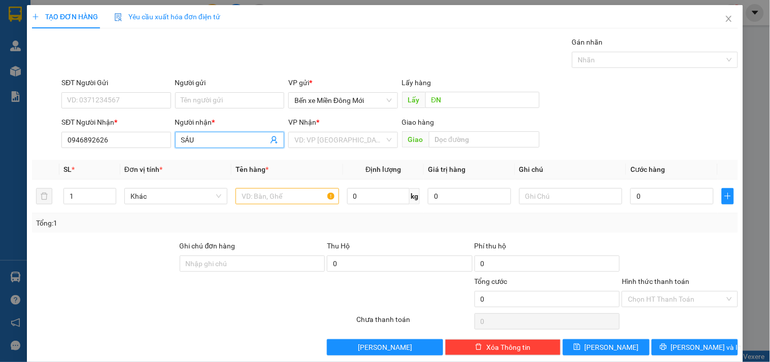
type input "SÁU"
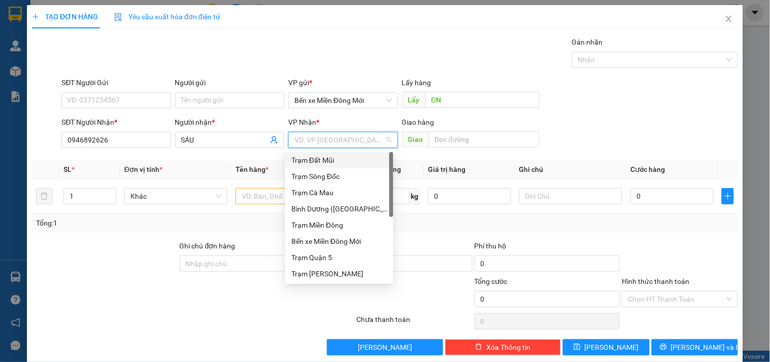
type input "D"
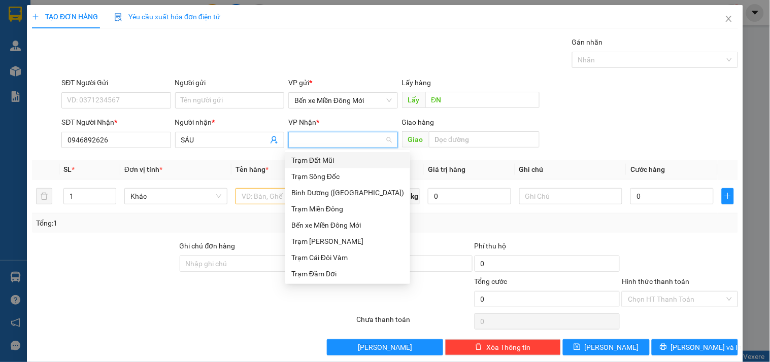
type input "Đ"
type input "DD"
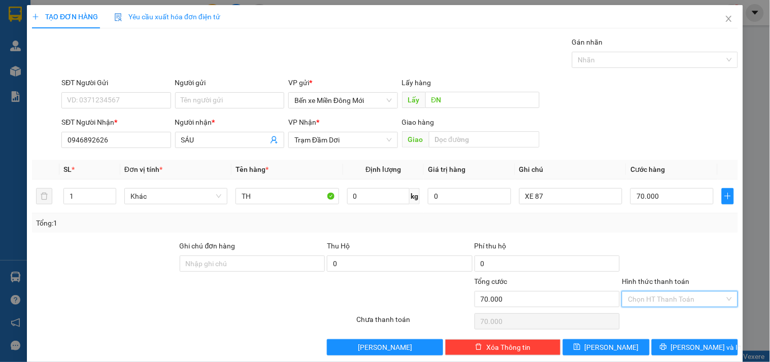
click at [686, 301] on input "Hình thức thanh toán" at bounding box center [676, 299] width 96 height 15
click at [670, 320] on div "Tại văn phòng" at bounding box center [673, 319] width 103 height 11
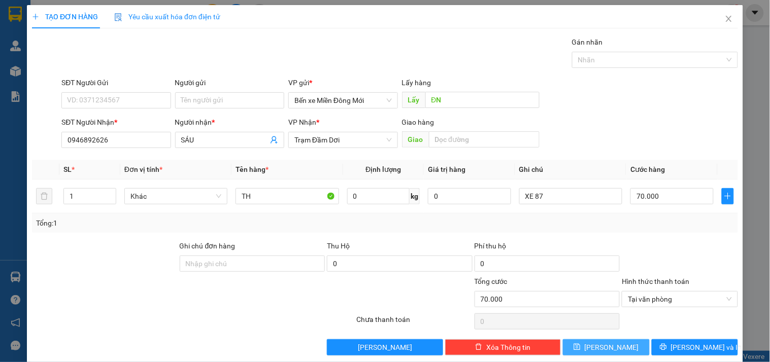
click at [617, 346] on button "[PERSON_NAME]" at bounding box center [606, 348] width 86 height 16
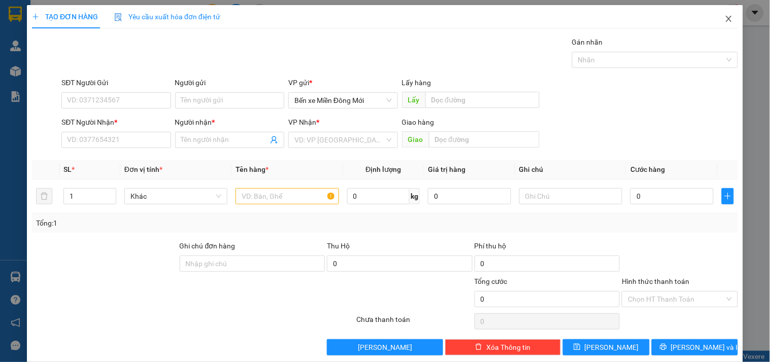
click at [723, 26] on span "Close" at bounding box center [729, 19] width 28 height 28
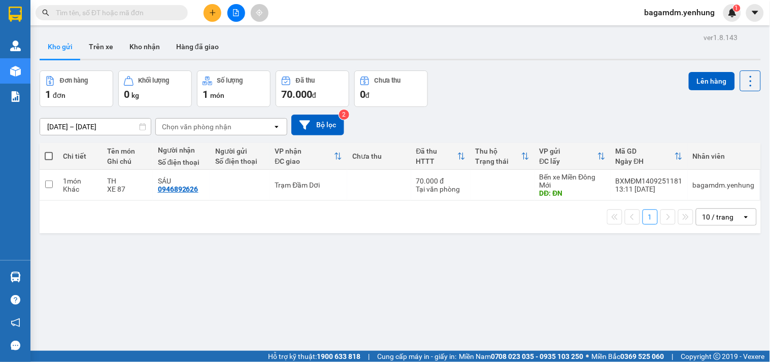
click at [99, 157] on th "Chi tiết" at bounding box center [80, 156] width 44 height 27
click at [75, 157] on div "Chi tiết" at bounding box center [80, 156] width 34 height 8
click at [43, 154] on th at bounding box center [49, 156] width 18 height 27
click at [48, 155] on span at bounding box center [49, 156] width 8 height 8
click at [49, 151] on input "checkbox" at bounding box center [49, 151] width 0 height 0
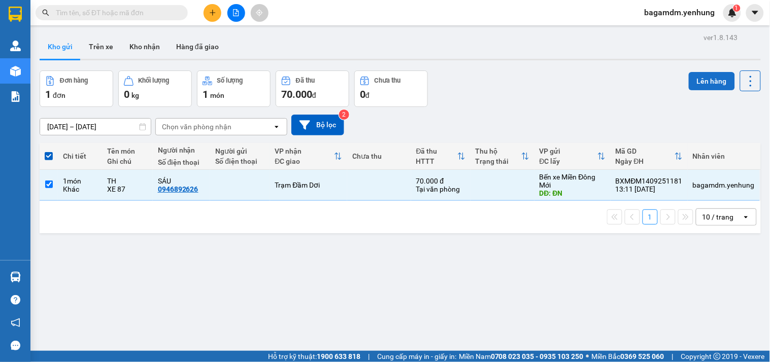
click at [719, 79] on button "Lên hàng" at bounding box center [712, 81] width 46 height 18
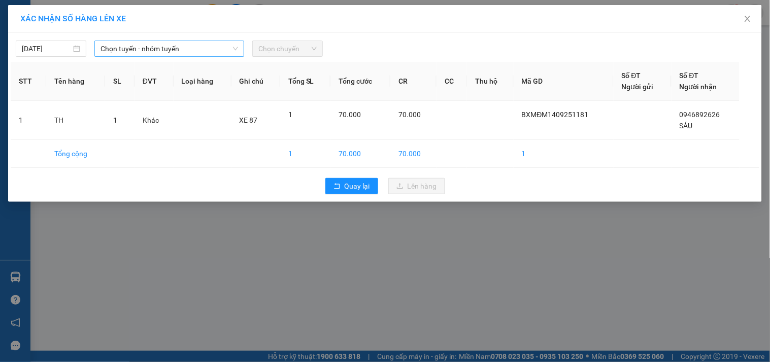
click at [112, 52] on span "Chọn tuyến - nhóm tuyến" at bounding box center [170, 48] width 138 height 15
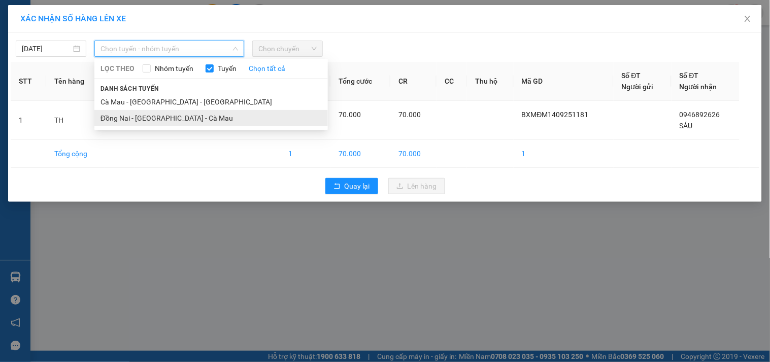
click at [117, 116] on li "Đồng Nai - [GEOGRAPHIC_DATA] - Cà Mau" at bounding box center [211, 118] width 234 height 16
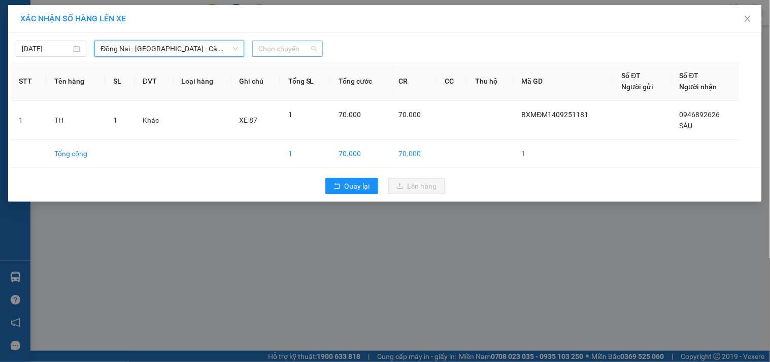
click at [268, 46] on span "Chọn chuyến" at bounding box center [287, 48] width 58 height 15
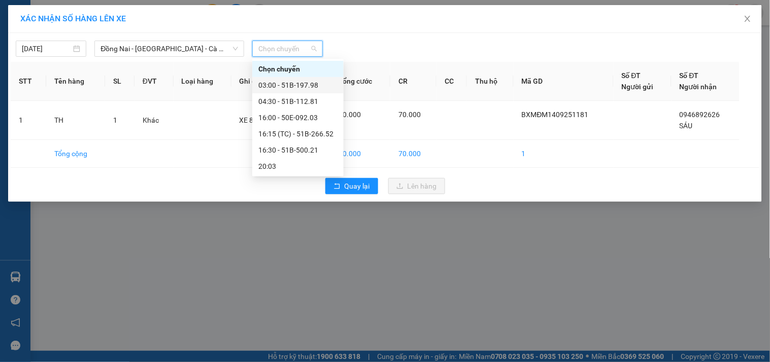
click at [275, 87] on div "03:00 - 51B-197.98" at bounding box center [297, 85] width 79 height 11
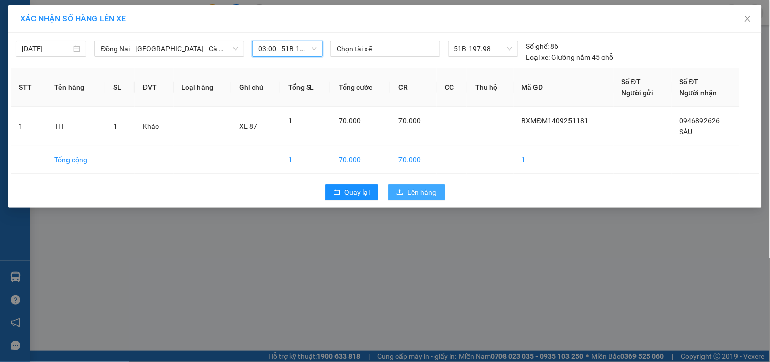
click at [396, 187] on button "Lên hàng" at bounding box center [416, 192] width 57 height 16
